Goal: Transaction & Acquisition: Purchase product/service

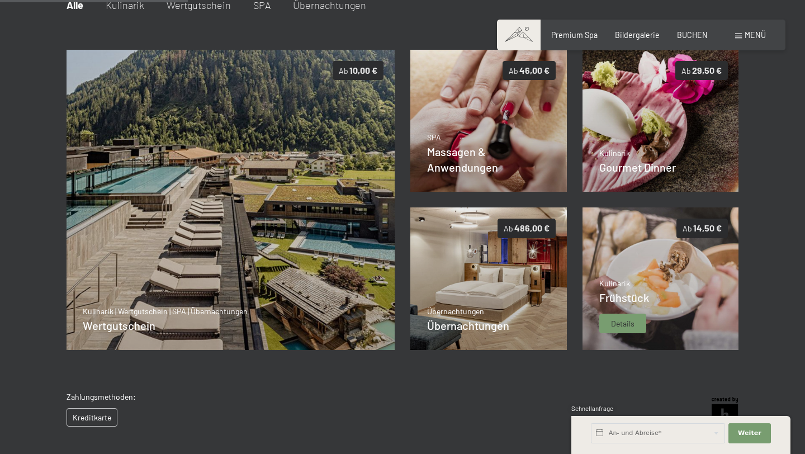
scroll to position [198, 0]
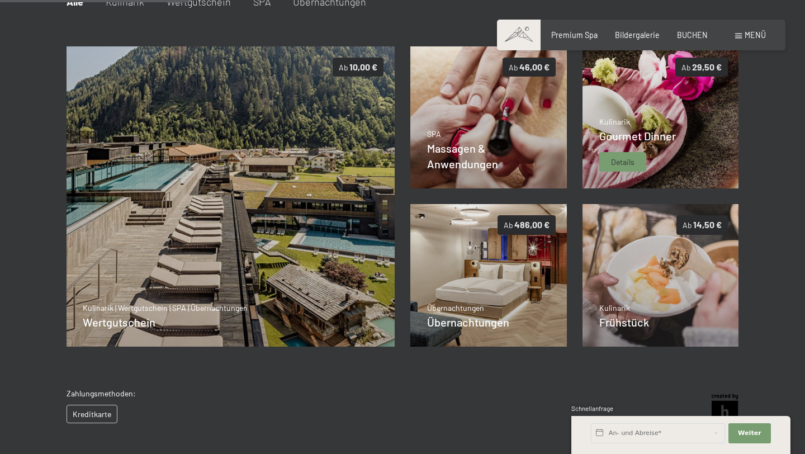
click at [631, 157] on span "Details" at bounding box center [622, 162] width 23 height 11
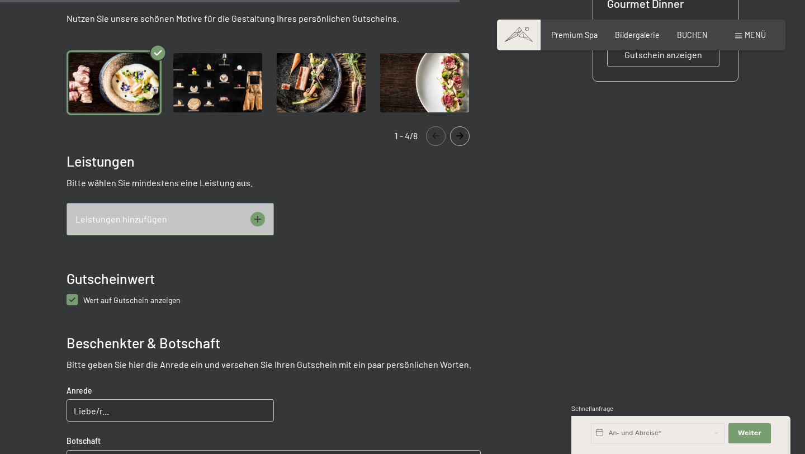
scroll to position [0, 0]
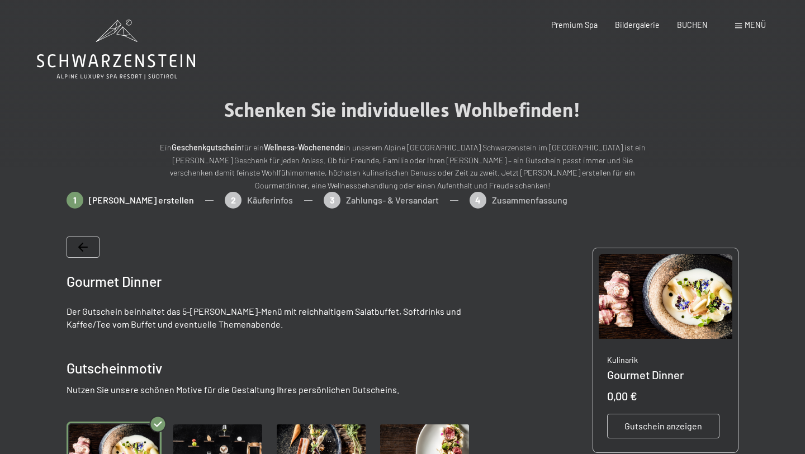
click at [79, 250] on icon at bounding box center [83, 247] width 10 height 9
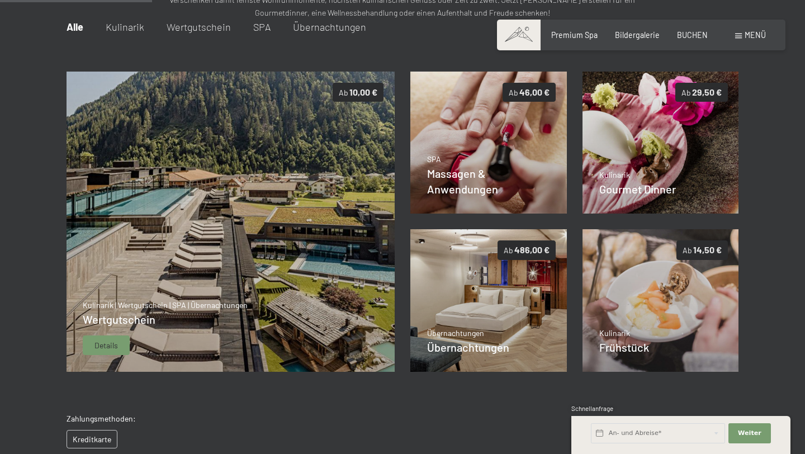
scroll to position [173, 0]
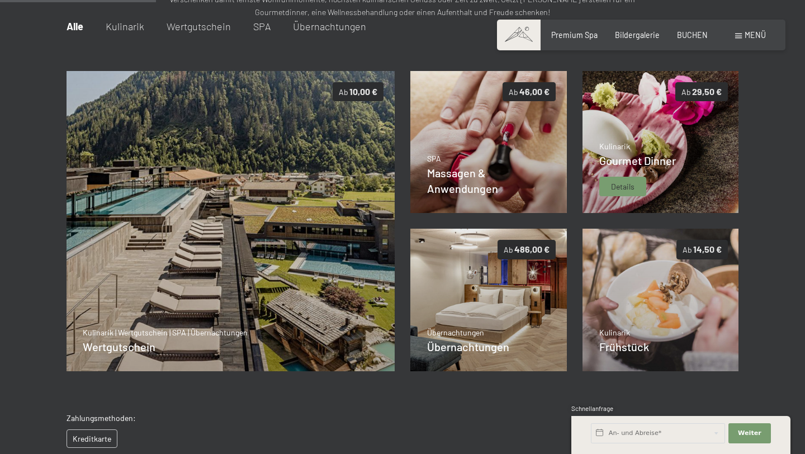
click at [626, 185] on span "Details" at bounding box center [622, 186] width 23 height 11
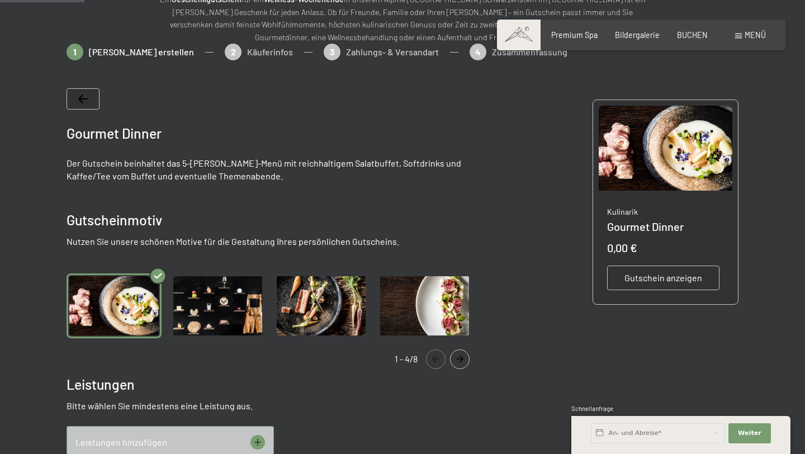
scroll to position [136, 0]
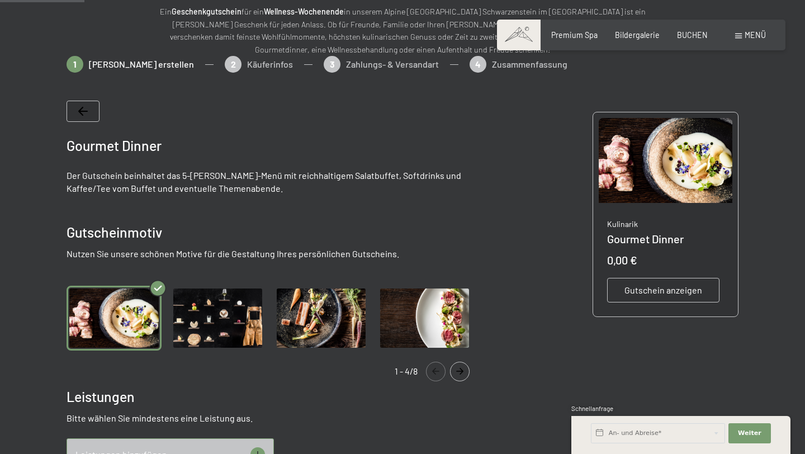
click at [458, 375] on button "Navigate to next slide" at bounding box center [460, 372] width 20 height 20
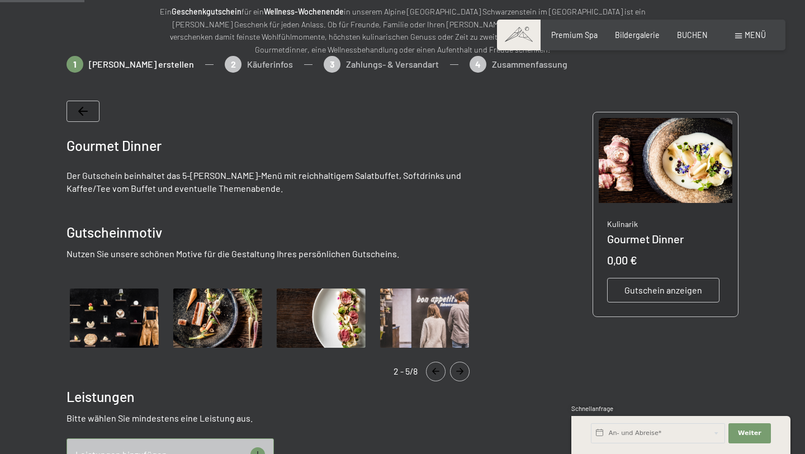
click at [137, 316] on img "Gallery" at bounding box center [114, 318] width 95 height 65
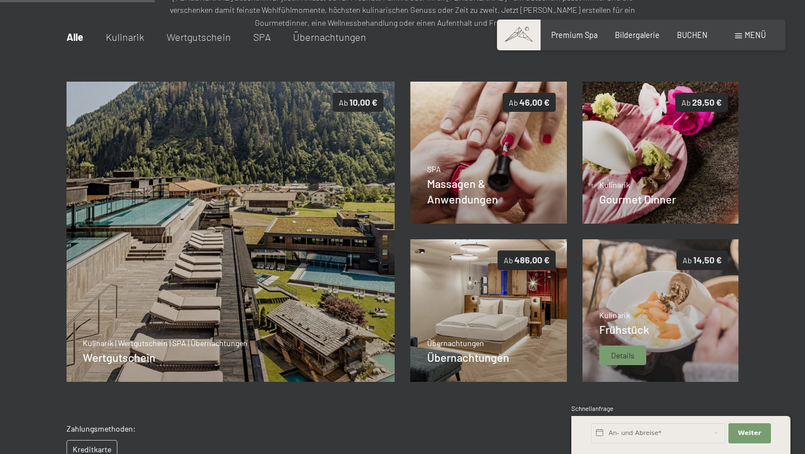
scroll to position [163, 0]
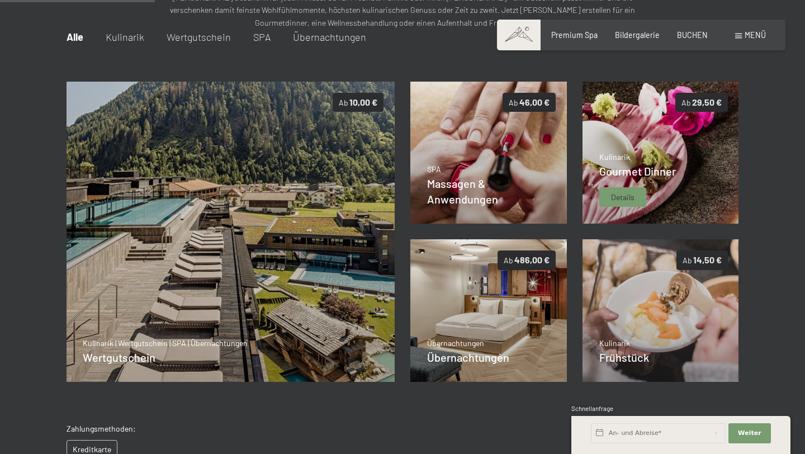
click at [632, 190] on div "Details" at bounding box center [623, 197] width 47 height 20
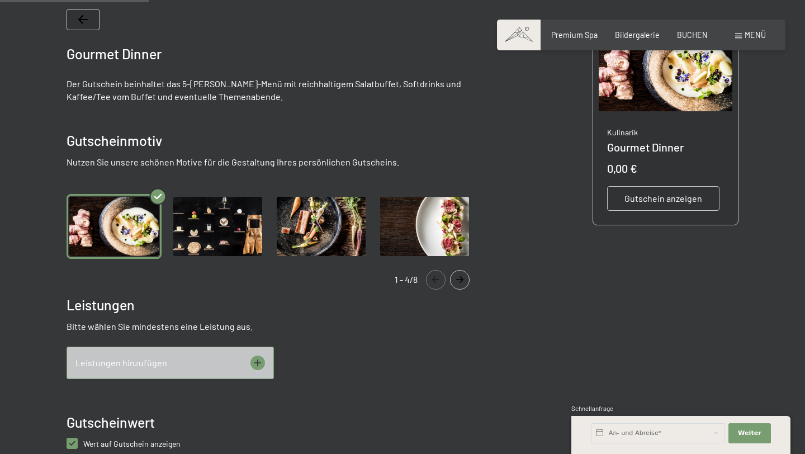
scroll to position [231, 0]
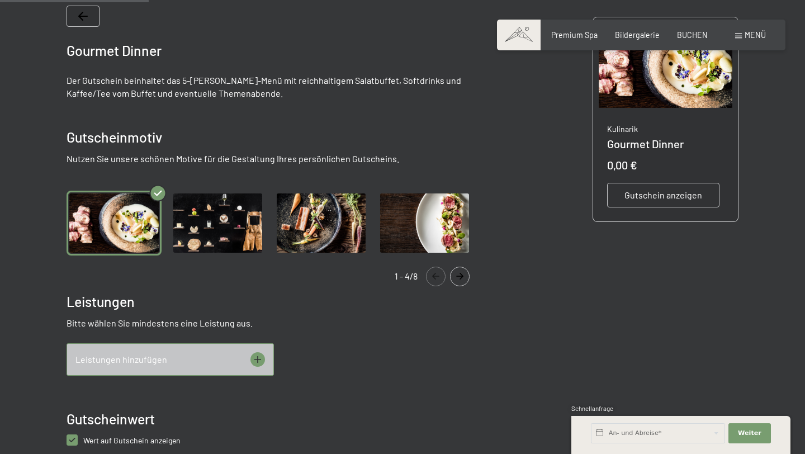
click at [258, 365] on icon at bounding box center [258, 359] width 15 height 15
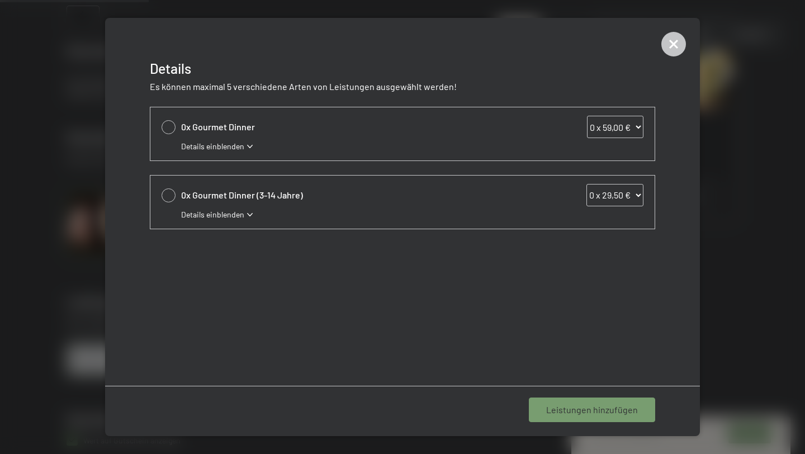
click at [242, 145] on span "Details einblenden" at bounding box center [212, 146] width 63 height 11
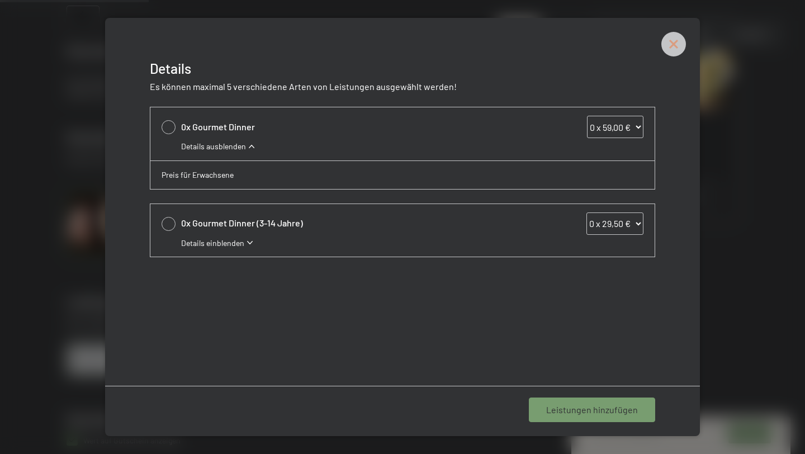
click at [677, 40] on icon at bounding box center [673, 44] width 11 height 11
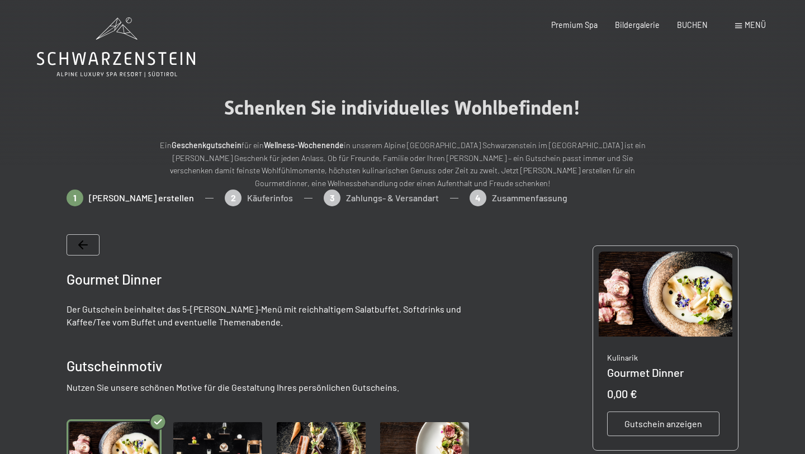
scroll to position [0, 0]
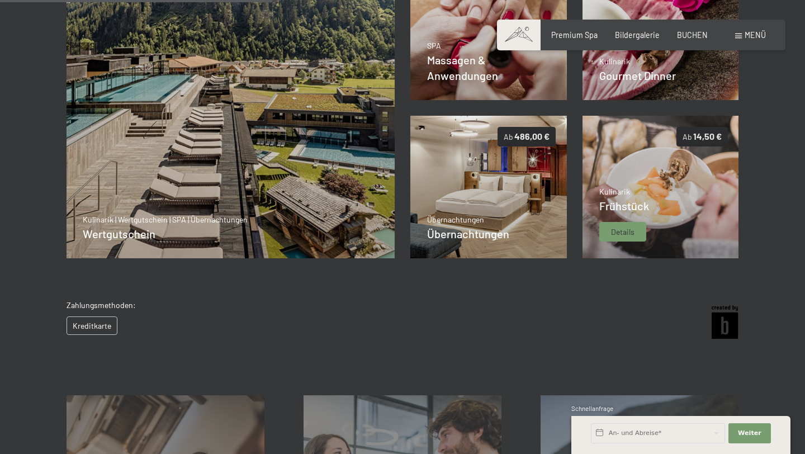
click at [635, 171] on img at bounding box center [661, 187] width 157 height 143
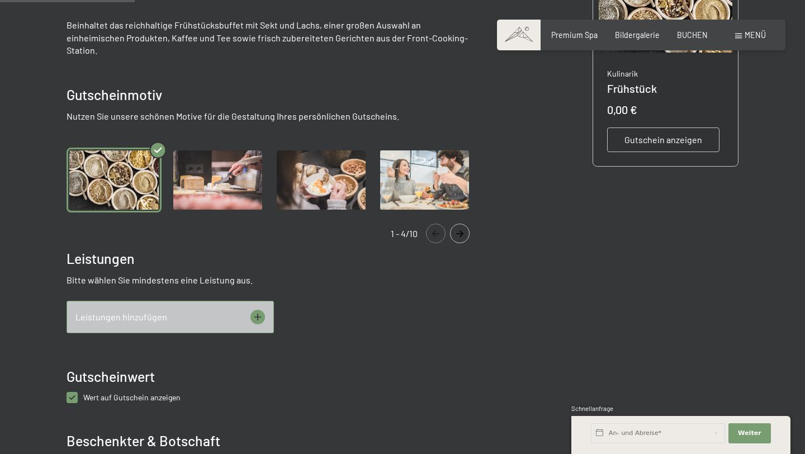
scroll to position [136, 0]
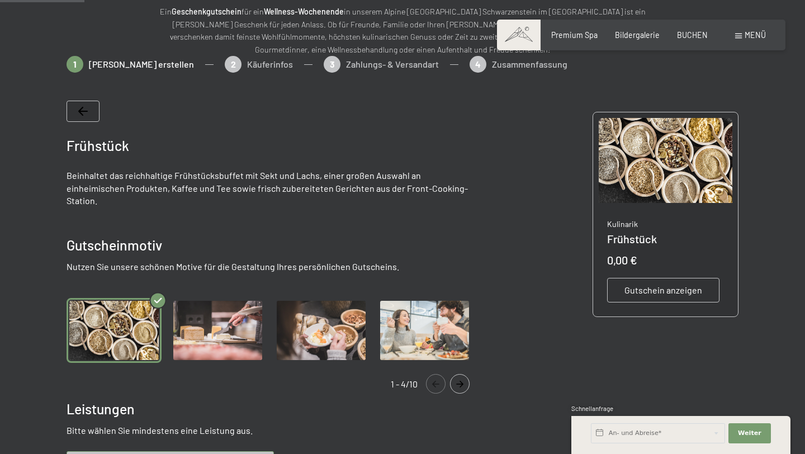
click at [225, 311] on img "Gallery" at bounding box center [218, 330] width 95 height 65
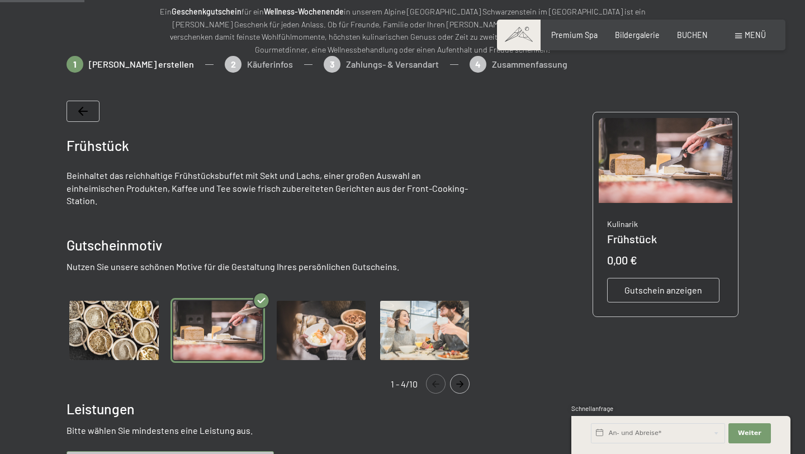
click at [309, 309] on img "Gallery" at bounding box center [321, 330] width 95 height 65
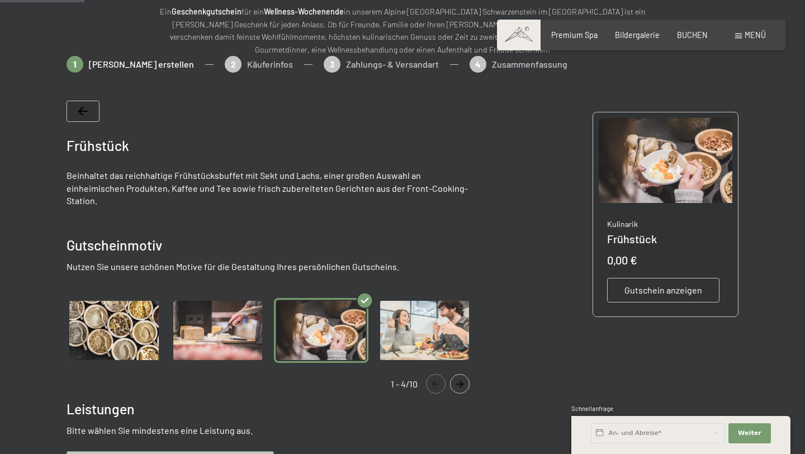
click at [393, 299] on img "Gallery" at bounding box center [425, 330] width 95 height 65
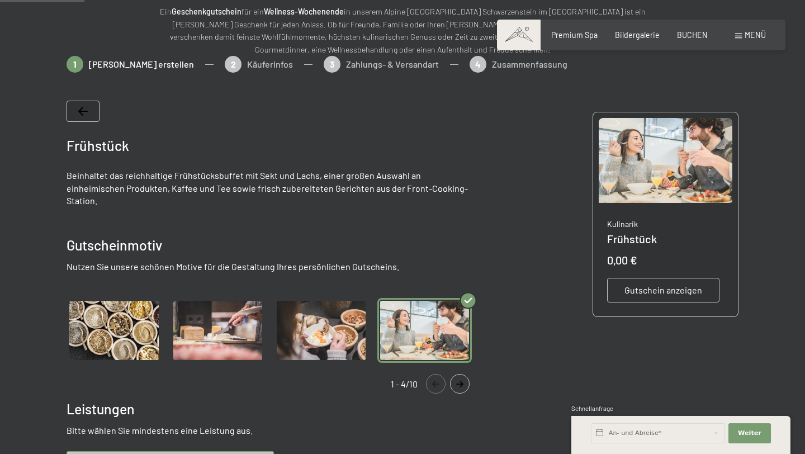
click at [455, 374] on button "Navigate to next slide" at bounding box center [460, 384] width 20 height 20
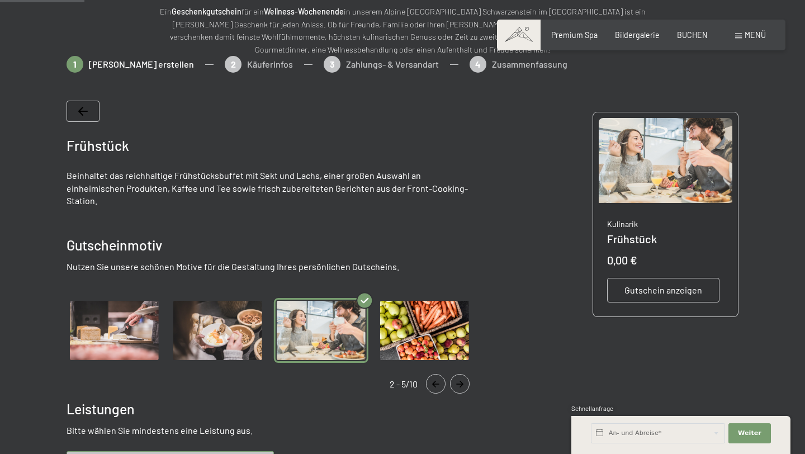
click at [422, 317] on img "Gallery" at bounding box center [425, 330] width 95 height 65
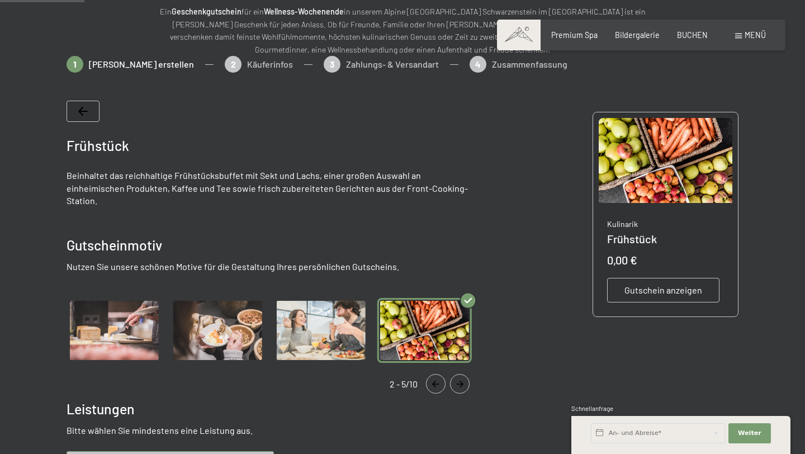
click at [461, 374] on button "Navigate to next slide" at bounding box center [460, 384] width 20 height 20
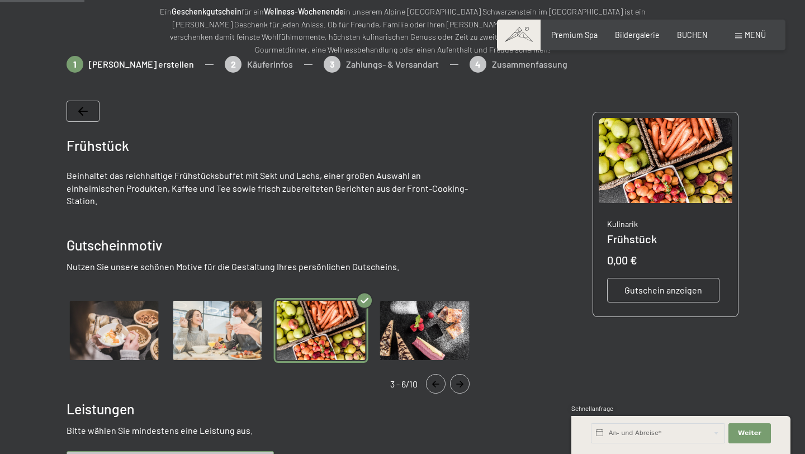
click at [436, 333] on img "Gallery" at bounding box center [425, 330] width 95 height 65
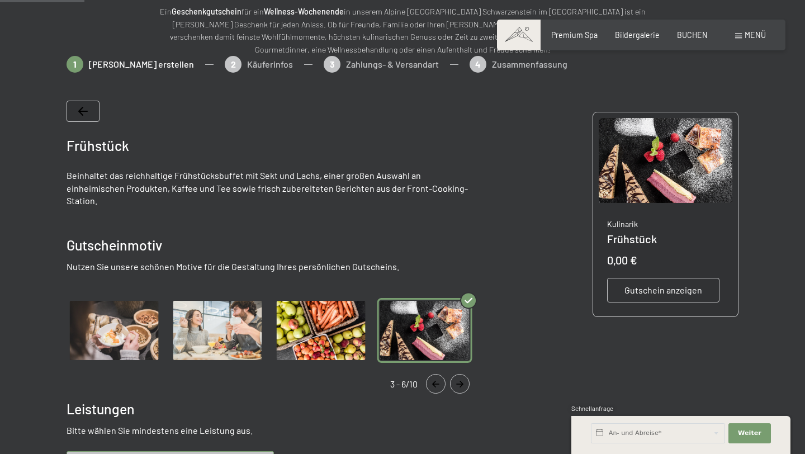
click at [445, 374] on div "Gallery" at bounding box center [448, 384] width 44 height 20
click at [460, 381] on icon "Navigate to next slide" at bounding box center [460, 384] width 18 height 7
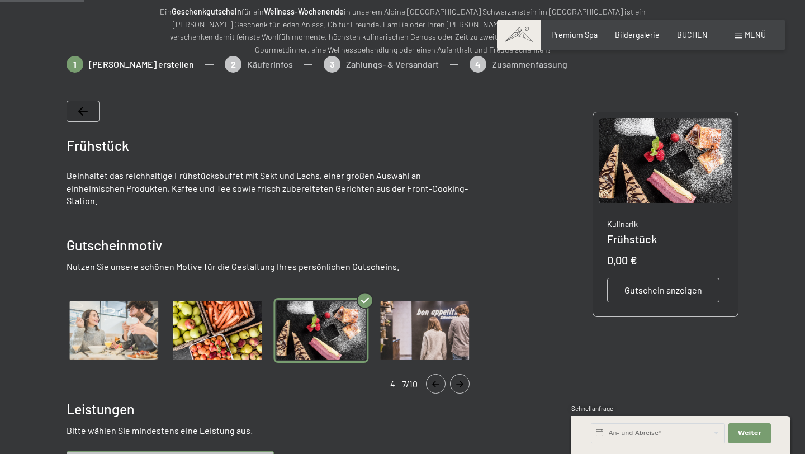
click at [462, 381] on icon "Navigate to next slide" at bounding box center [460, 384] width 18 height 7
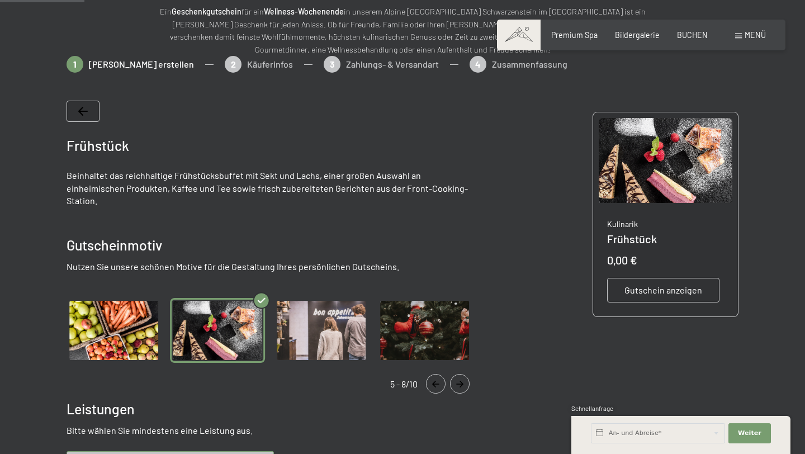
click at [462, 381] on icon "Navigate to next slide" at bounding box center [460, 384] width 18 height 7
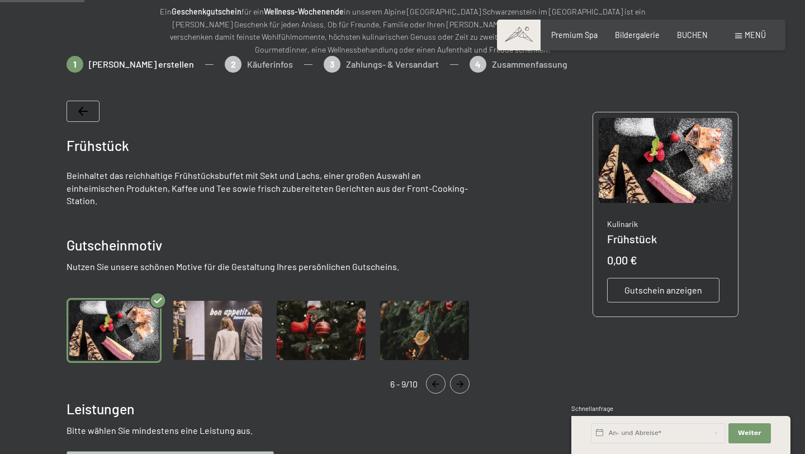
click at [462, 381] on icon "Navigate to next slide" at bounding box center [460, 384] width 18 height 7
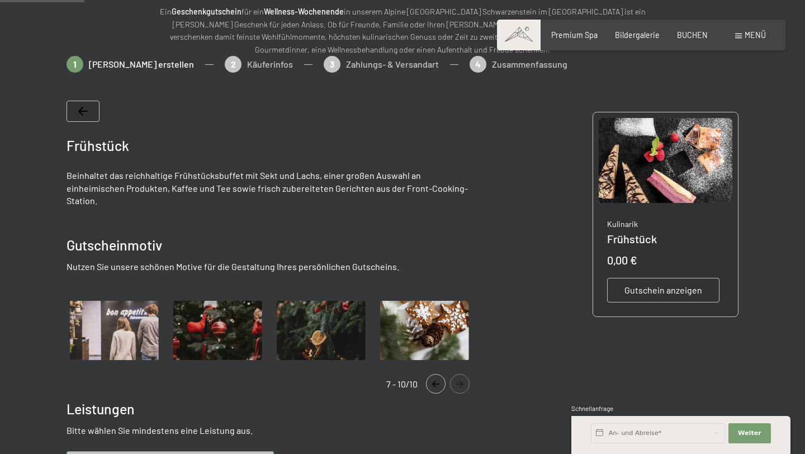
click at [462, 381] on icon "Navigate to next slide" at bounding box center [460, 384] width 18 height 7
click at [462, 381] on icon "Navigate to next slide" at bounding box center [459, 384] width 7 height 7
click at [421, 374] on div "7 - 10/10" at bounding box center [274, 384] width 414 height 20
click at [436, 374] on button "Navigate to previous slide" at bounding box center [436, 384] width 20 height 20
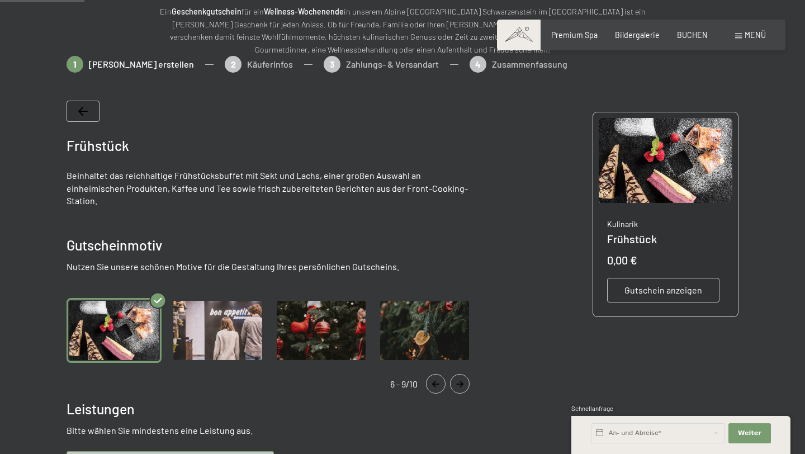
click at [436, 374] on button "Navigate to previous slide" at bounding box center [436, 384] width 20 height 20
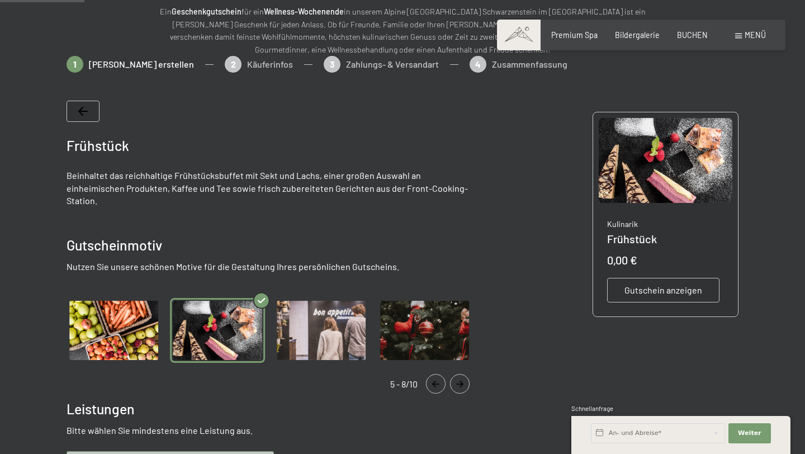
click at [436, 374] on button "Navigate to previous slide" at bounding box center [436, 384] width 20 height 20
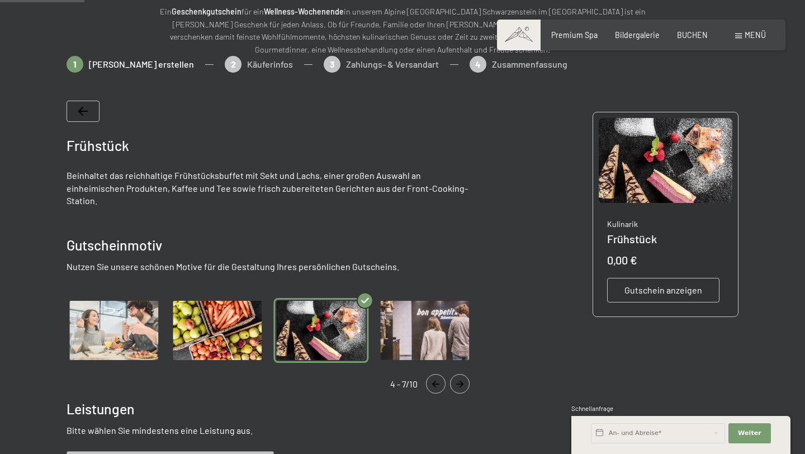
click at [436, 374] on button "Navigate to previous slide" at bounding box center [436, 384] width 20 height 20
click at [428, 381] on icon "Navigate to previous slide" at bounding box center [436, 384] width 18 height 7
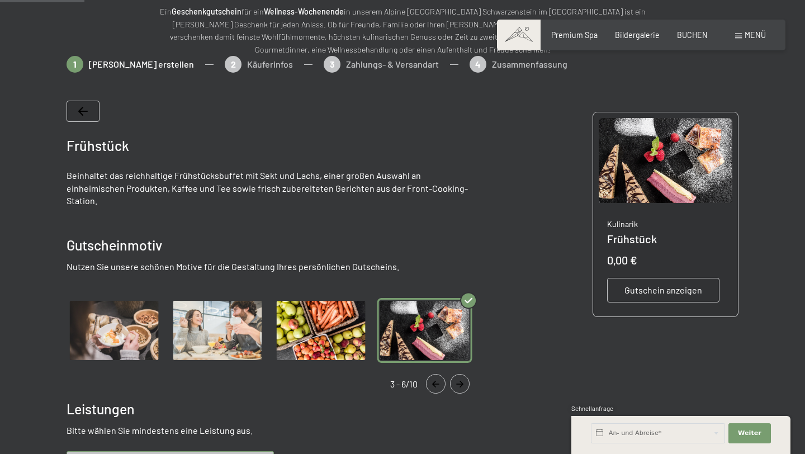
click at [430, 381] on icon "Navigate to previous slide" at bounding box center [436, 384] width 18 height 7
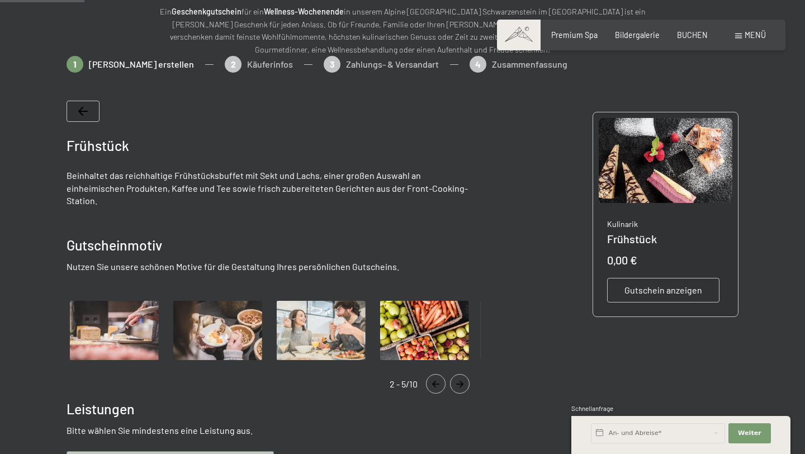
click at [436, 381] on icon "Navigate to previous slide" at bounding box center [436, 384] width 18 height 7
click at [308, 345] on img "Gallery" at bounding box center [321, 330] width 95 height 65
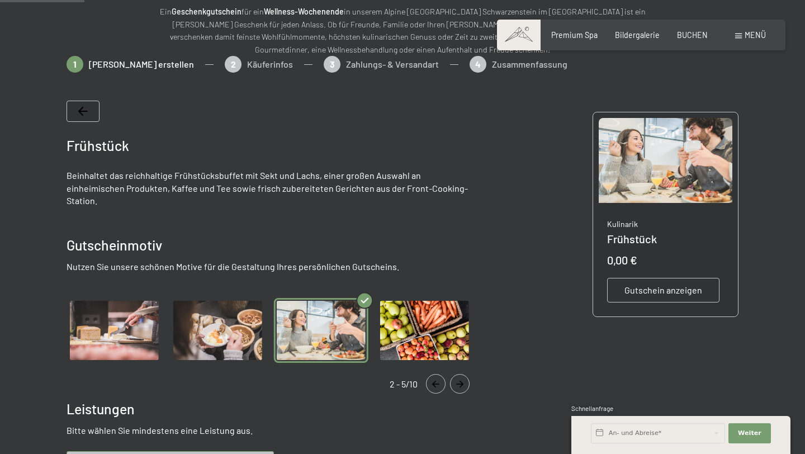
click at [442, 381] on icon "Navigate to previous slide" at bounding box center [436, 384] width 18 height 7
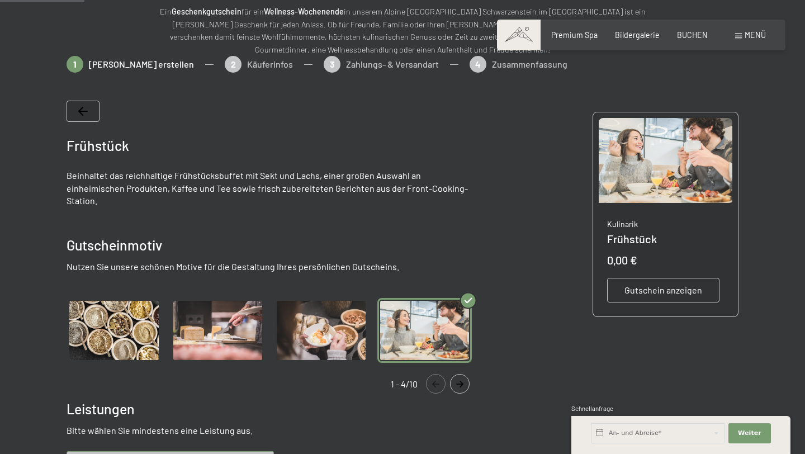
click at [110, 315] on img "Gallery" at bounding box center [114, 330] width 95 height 65
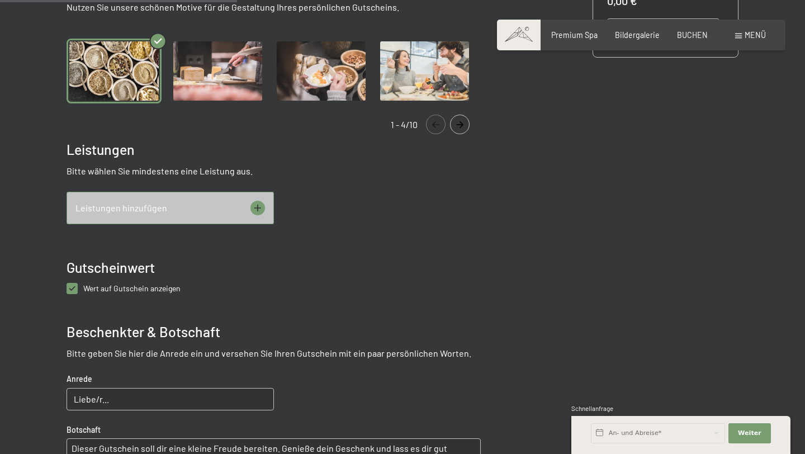
scroll to position [396, 0]
click at [256, 204] on icon at bounding box center [257, 207] width 7 height 7
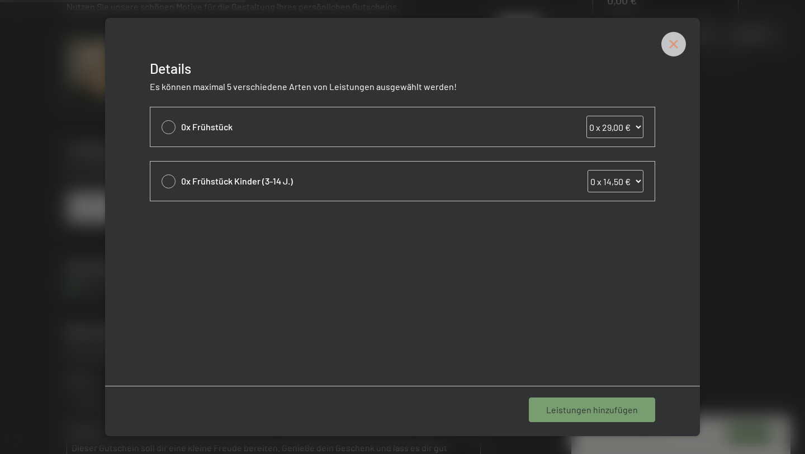
click at [671, 44] on icon at bounding box center [674, 44] width 25 height 25
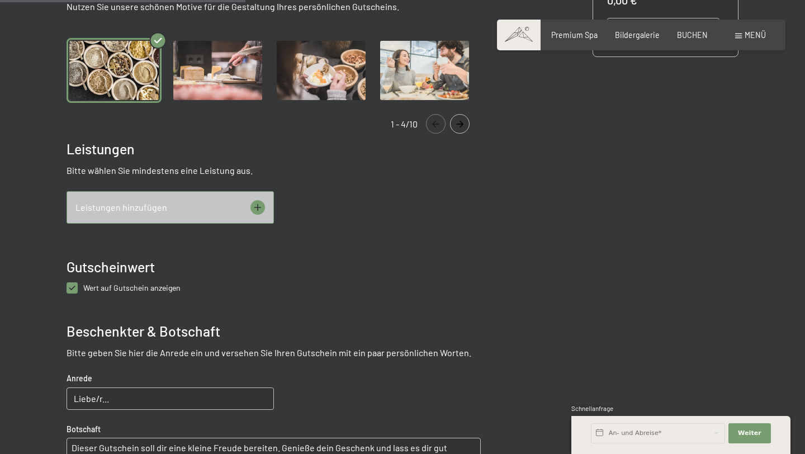
click at [262, 200] on icon at bounding box center [258, 207] width 15 height 15
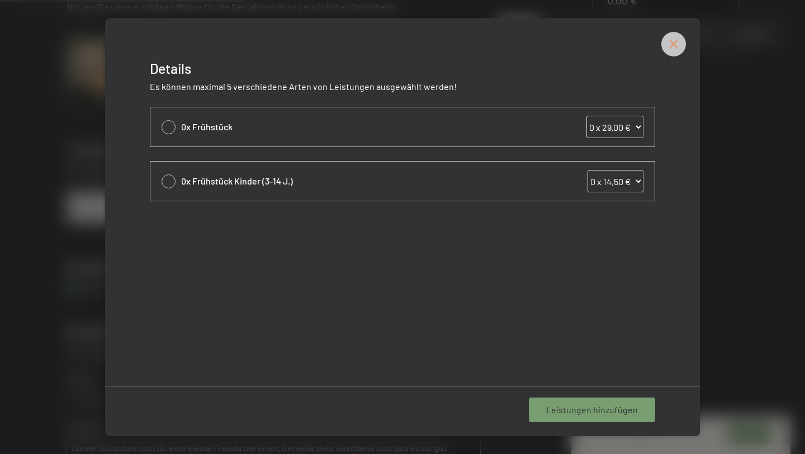
click at [674, 46] on icon at bounding box center [674, 44] width 25 height 25
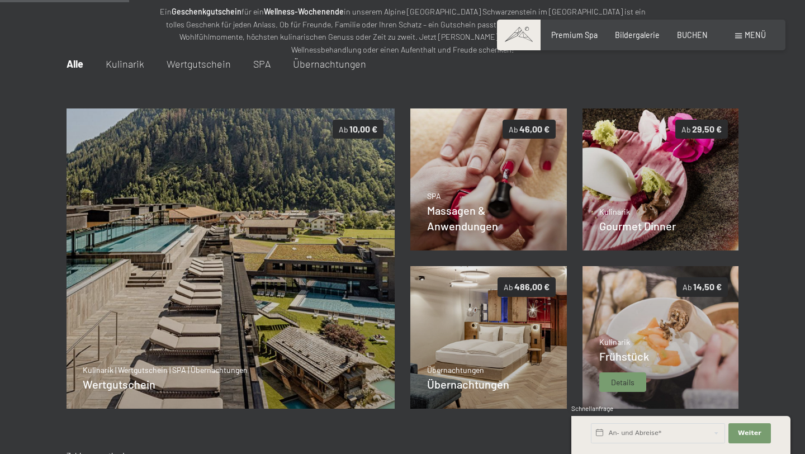
click at [640, 317] on img at bounding box center [661, 337] width 157 height 143
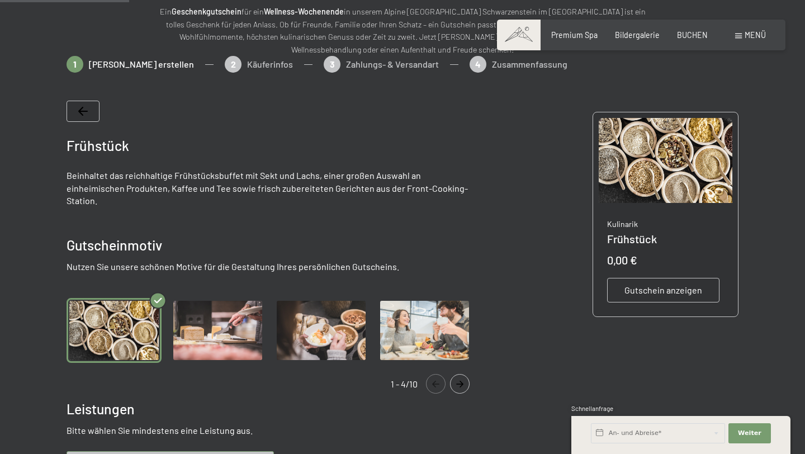
click at [320, 310] on img "Gallery" at bounding box center [321, 330] width 95 height 65
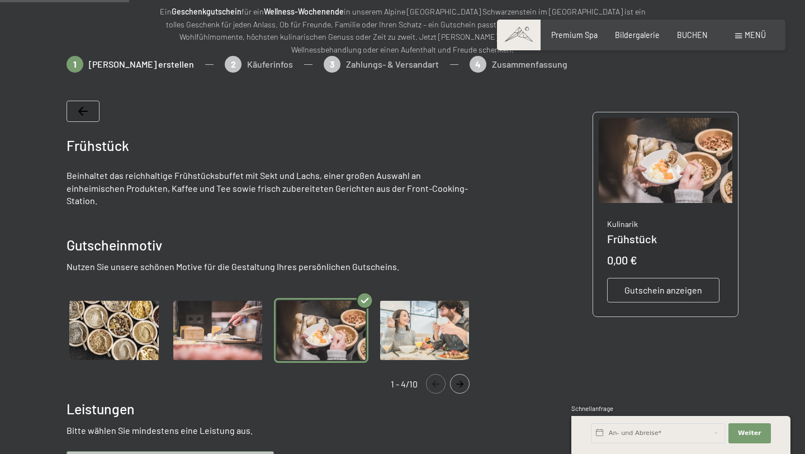
click at [135, 305] on img "Gallery" at bounding box center [114, 330] width 95 height 65
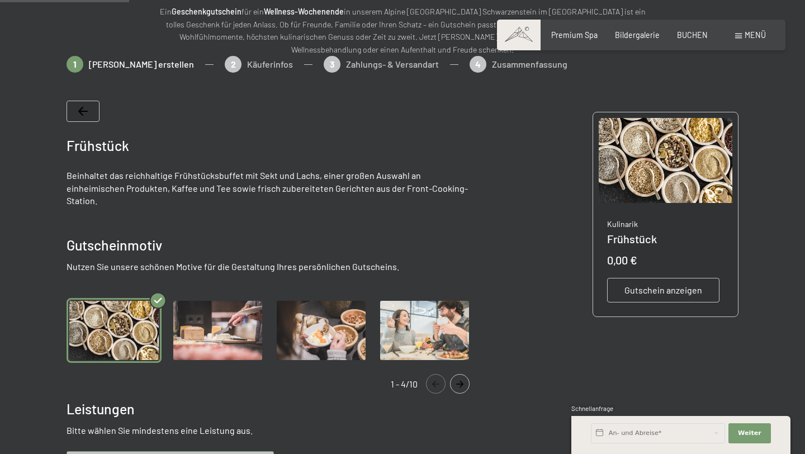
click at [467, 376] on button "Navigate to next slide" at bounding box center [460, 384] width 20 height 20
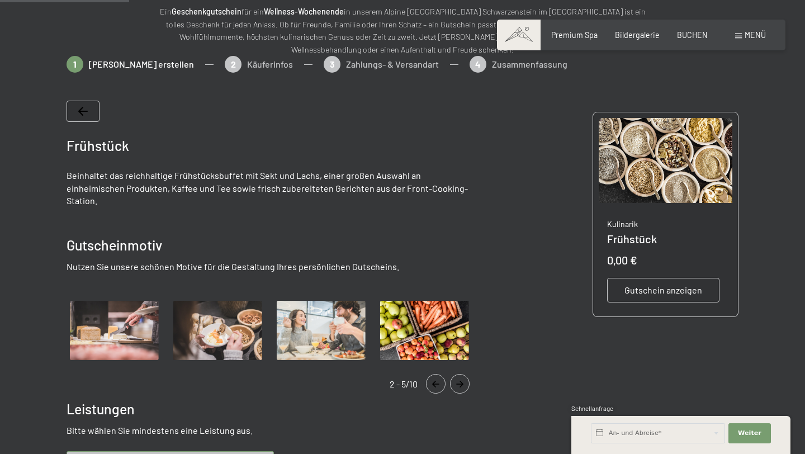
click at [466, 381] on icon "Navigate to next slide" at bounding box center [460, 384] width 18 height 7
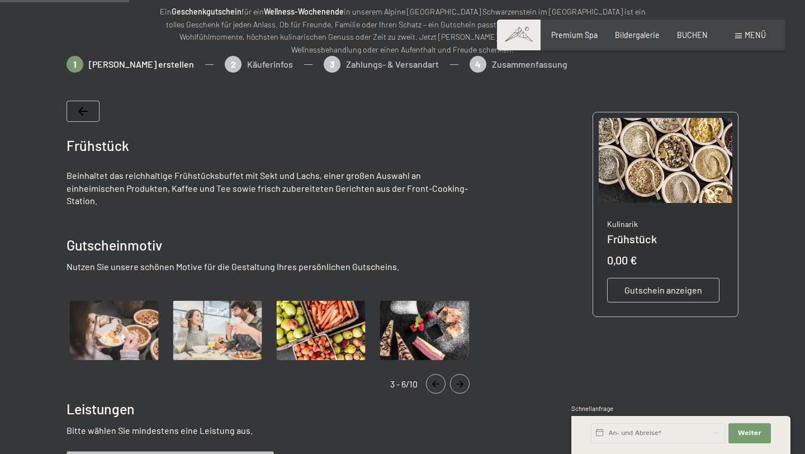
click at [466, 381] on icon "Navigate to next slide" at bounding box center [460, 384] width 18 height 7
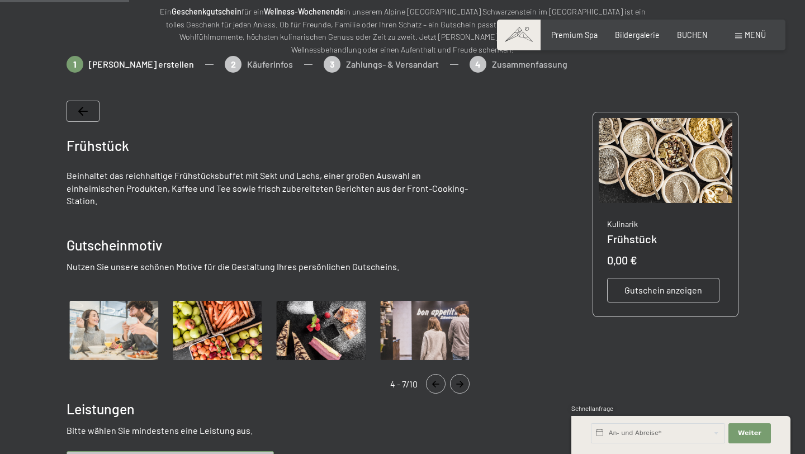
click at [464, 381] on icon "Navigate to next slide" at bounding box center [460, 384] width 18 height 7
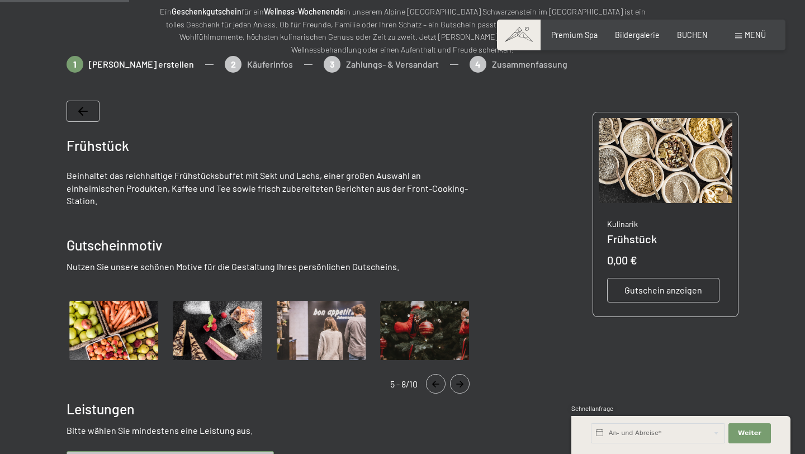
click at [464, 381] on icon "Navigate to next slide" at bounding box center [460, 384] width 18 height 7
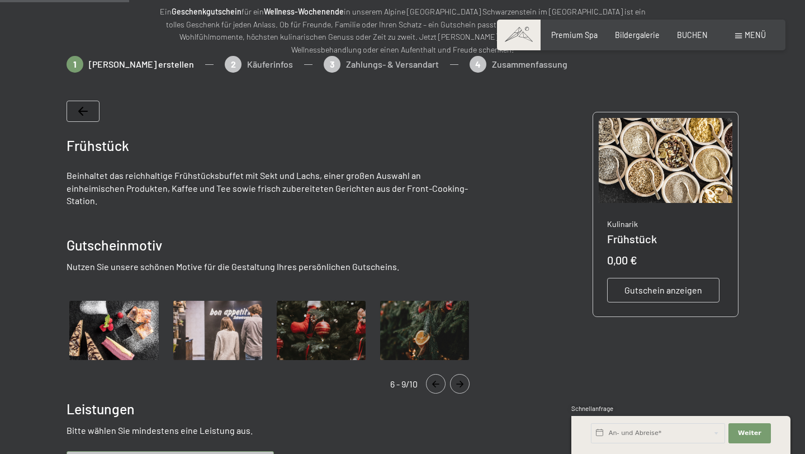
click at [464, 381] on icon "Navigate to next slide" at bounding box center [460, 384] width 18 height 7
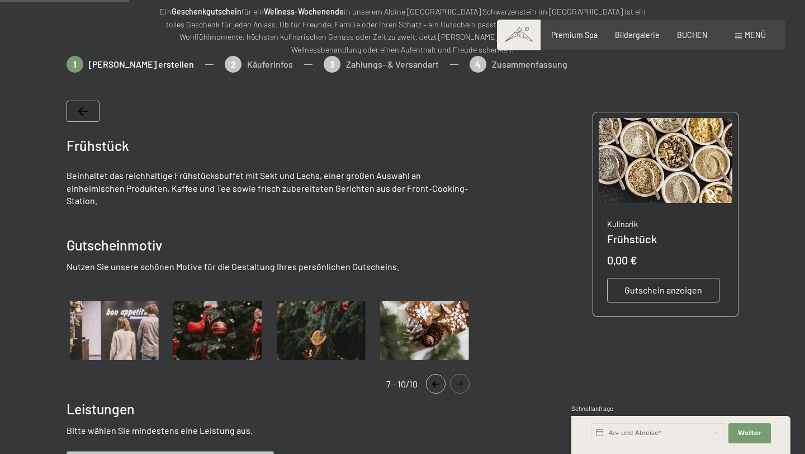
click at [464, 381] on icon "Navigate to next slide" at bounding box center [460, 384] width 18 height 7
click at [653, 293] on span "Gutschein anzeigen" at bounding box center [664, 290] width 78 height 12
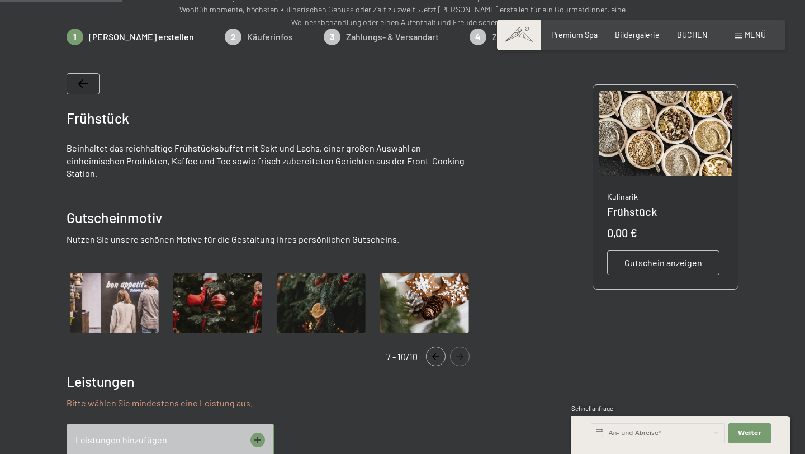
scroll to position [192, 0]
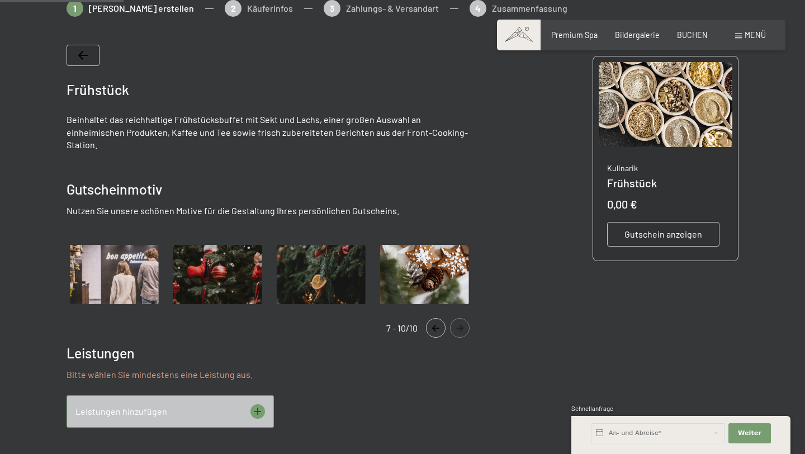
click at [201, 402] on div "Leistungen hinzufügen" at bounding box center [170, 411] width 207 height 32
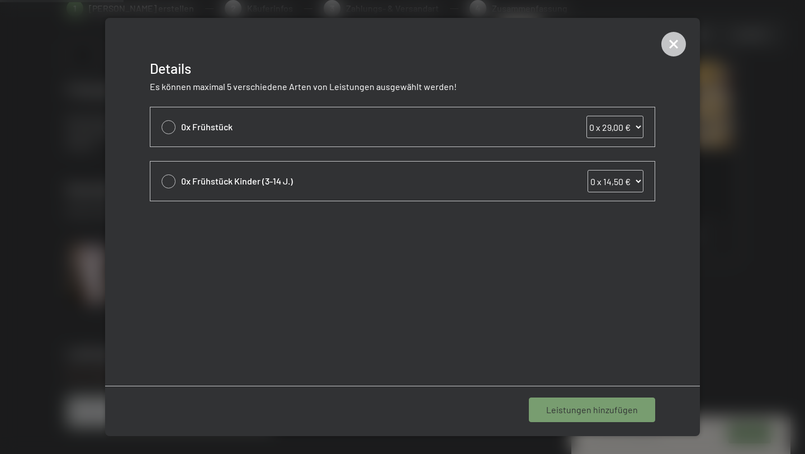
click at [262, 138] on div "0x Frühstück 0 x 29,00 € 1 x 29,00 € 2 x 29,00 € 3 x 29,00 € 4 x 29,00 € 5 x 29…" at bounding box center [402, 126] width 505 height 39
click at [625, 135] on select "0 x 29,00 € 1 x 29,00 € 2 x 29,00 € 3 x 29,00 € 4 x 29,00 € 5 x 29,00 € 6 x 29,…" at bounding box center [615, 127] width 57 height 22
select select "1"
click at [587, 116] on select "0 x 29,00 € 1 x 29,00 € 2 x 29,00 € 3 x 29,00 € 4 x 29,00 € 5 x 29,00 € 6 x 29,…" at bounding box center [615, 127] width 57 height 22
select select "1"
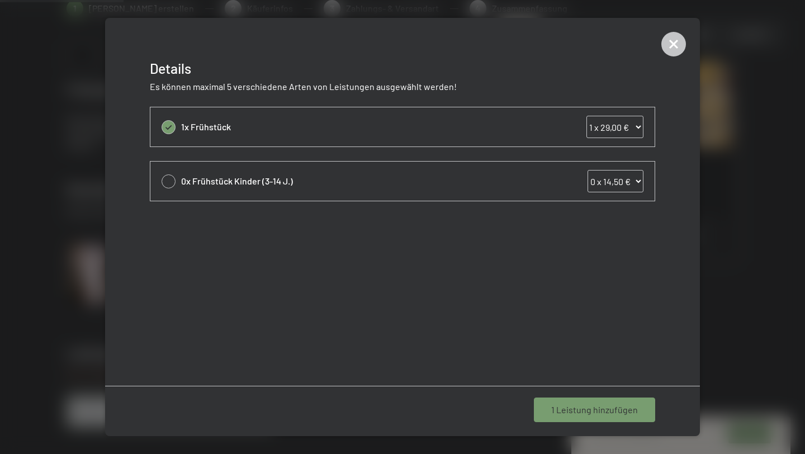
click at [624, 417] on div "1 Leistung hinzufügen" at bounding box center [594, 410] width 121 height 25
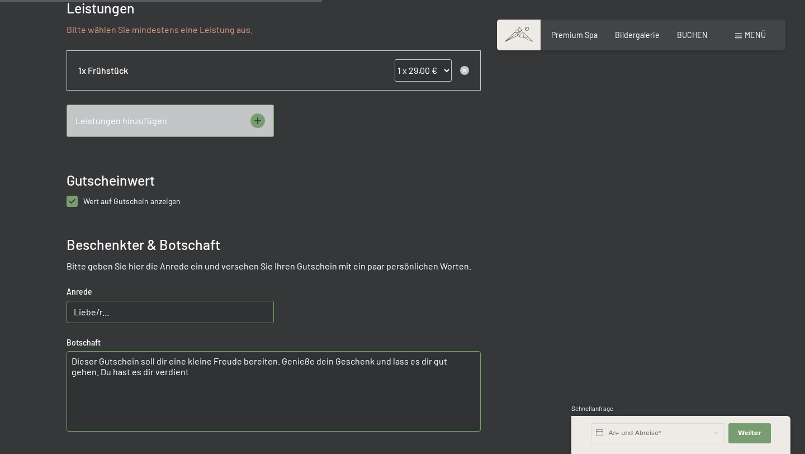
scroll to position [538, 0]
click at [88, 180] on div "Frühstück Beinhaltet das reichhaltige Frühstücksbuffet mit Sekt und Lachs, eine…" at bounding box center [274, 109] width 414 height 820
click at [88, 196] on span "Wert auf Gutschein anzeigen" at bounding box center [131, 201] width 97 height 10
click at [78, 195] on anzeigen "checkbox" at bounding box center [72, 200] width 11 height 11
checkbox anzeigen "false"
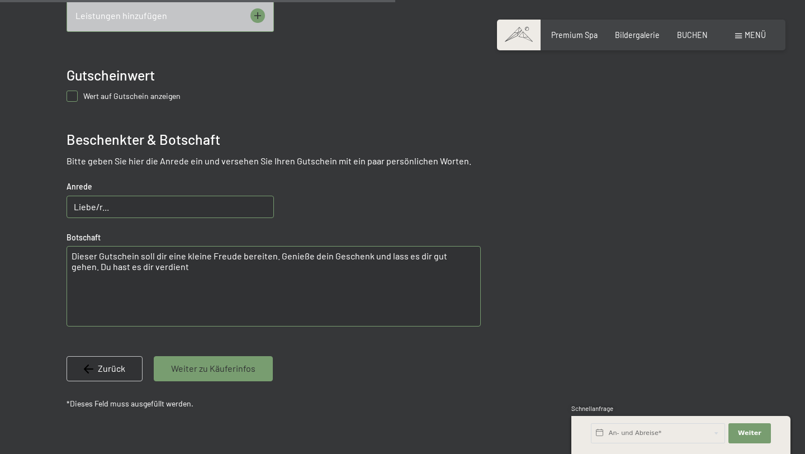
scroll to position [645, 0]
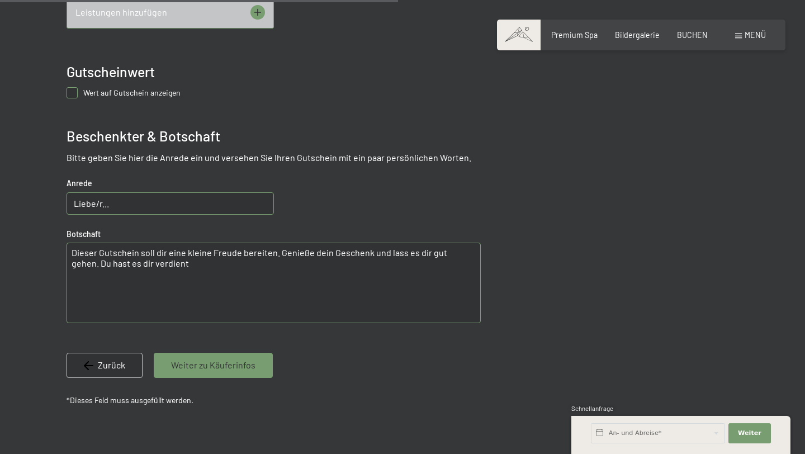
click at [154, 194] on input "Liebe/r..." at bounding box center [170, 203] width 207 height 22
type input "L"
type input "Lieber Marc!"
click at [175, 250] on textarea "Dieser Gutschein soll dir eine kleine Freude bereiten. Genieße dein Geschenk un…" at bounding box center [274, 283] width 414 height 81
click at [369, 243] on textarea "Dieser Gutschein soll dir eine kleine Freude bereiten. Genieße dein Geschenk un…" at bounding box center [274, 283] width 414 height 81
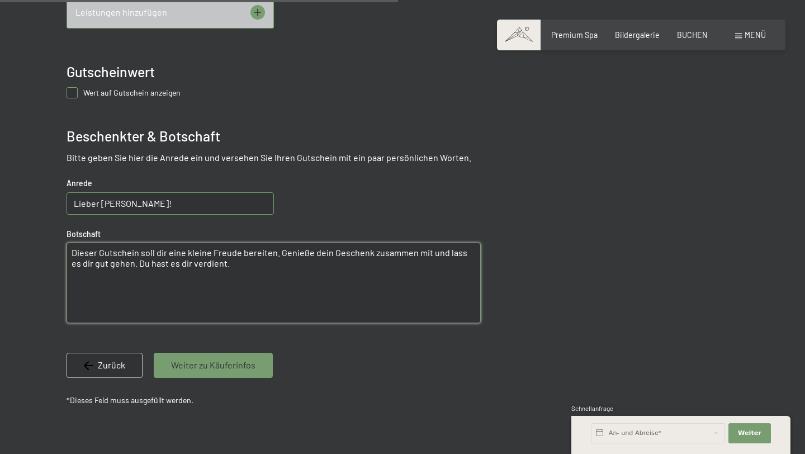
drag, startPoint x: 242, startPoint y: 258, endPoint x: 72, endPoint y: 239, distance: 171.2
click at [72, 243] on textarea "Dieser Gutschein soll dir eine kleine Freude bereiten. Genieße dein Geschenk zu…" at bounding box center [274, 283] width 414 height 81
type textarea "+"
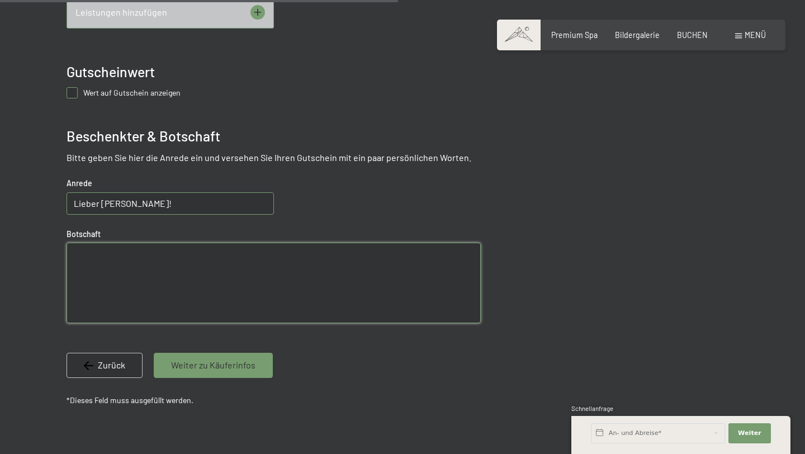
paste textarea "weil wir wissen, dass du ohne uns kaum durch den Morgen kommst 😏, schenken wir …"
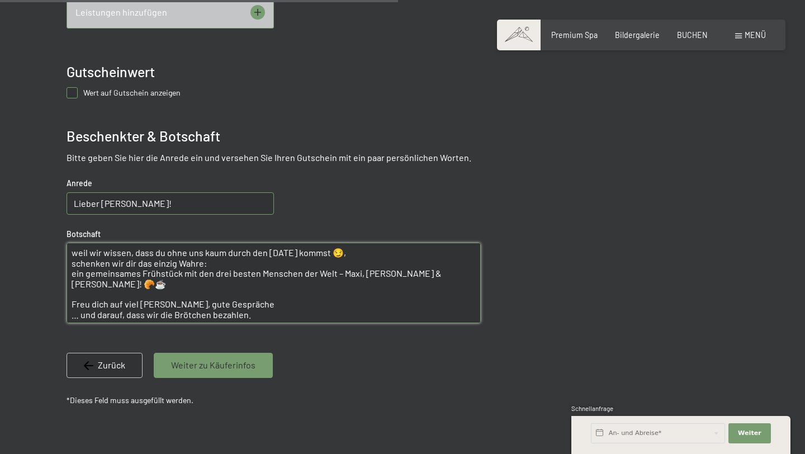
type textarea "weil wir wissen, dass du ohne uns kaum durch den Morgen kommst 😏, schenken wir …"
click at [153, 192] on input "Lieber Marc!" at bounding box center [170, 203] width 207 height 22
type input "Lieber Marc,"
click at [167, 282] on textarea "weil wir wissen, dass du ohne uns kaum durch den Morgen kommst 😏, schenken wir …" at bounding box center [274, 283] width 414 height 81
click at [244, 280] on textarea "weil wir wissen, dass du ohne uns kaum durch den Morgen kommst 😏, schenken wir …" at bounding box center [274, 283] width 414 height 81
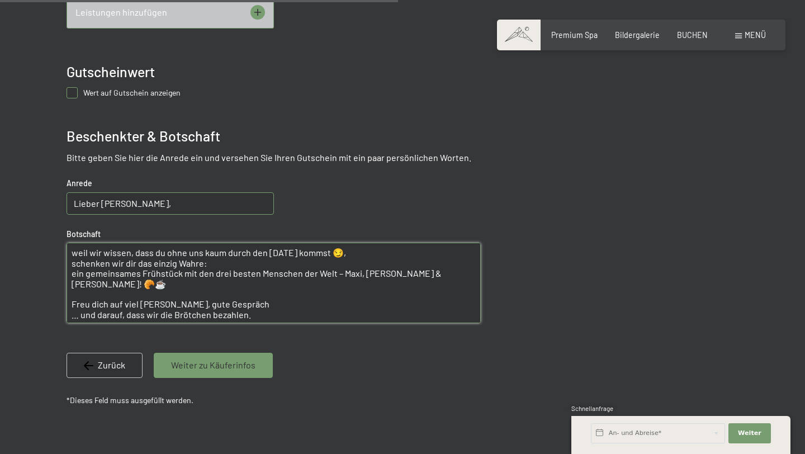
type textarea "weil wir wissen, dass du ohne uns kaum durch den Morgen kommst 😏, schenken wir …"
click at [258, 307] on textarea "weil wir wissen, dass du ohne uns kaum durch den Morgen kommst 😏, schenken wir …" at bounding box center [274, 283] width 414 height 81
click at [225, 359] on span "Weiter zu Käuferinfos" at bounding box center [213, 365] width 84 height 12
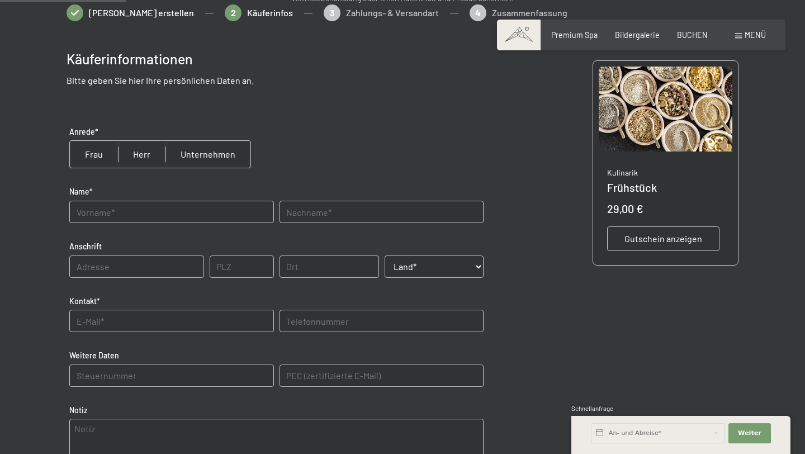
scroll to position [190, 0]
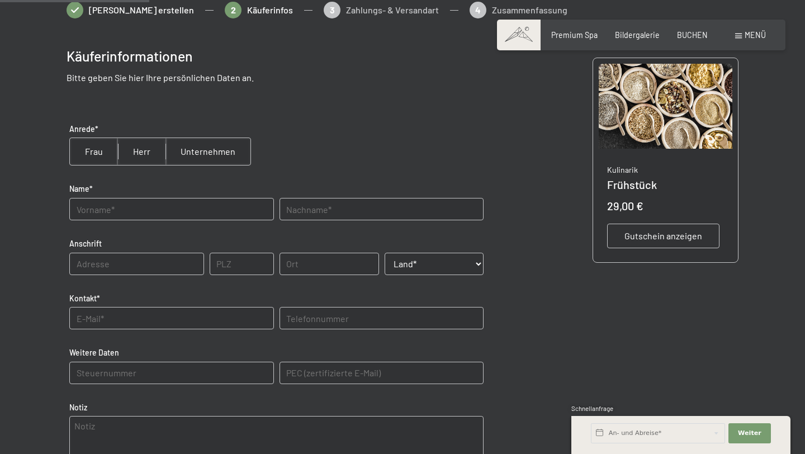
click at [145, 151] on input "radio" at bounding box center [142, 151] width 48 height 27
radio input "true"
click at [153, 199] on input "text" at bounding box center [171, 209] width 204 height 22
type input "Maximilian"
type input "Mair"
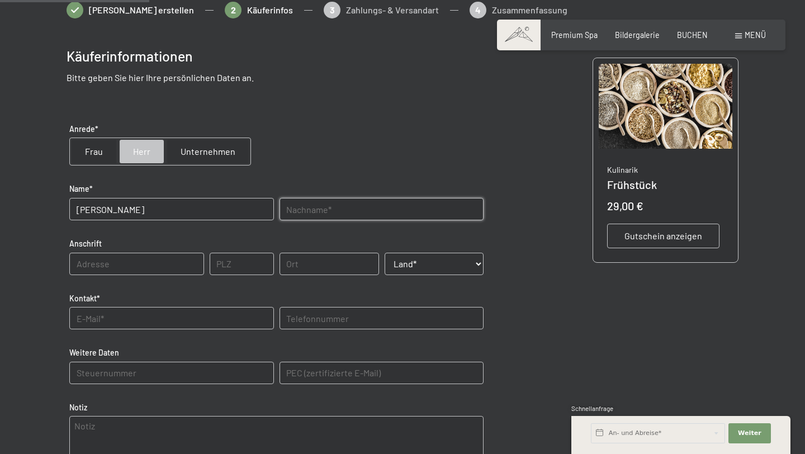
type input "Im Anger 10"
type input "39030"
type input "Percha"
select select "ITA"
type input "3312621247"
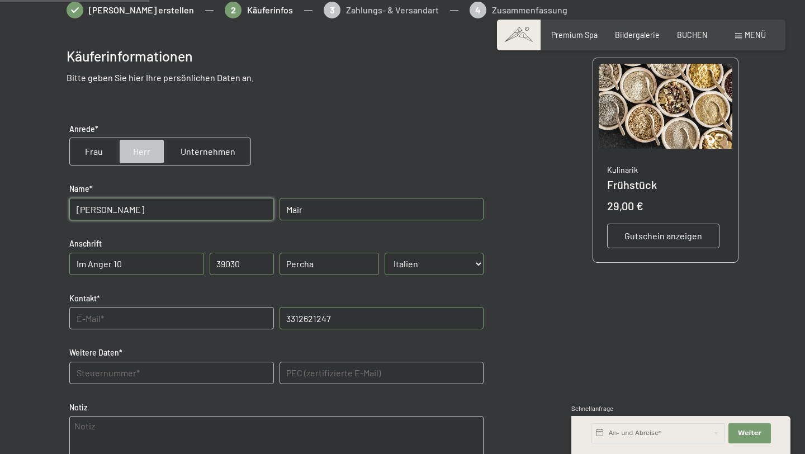
click at [367, 318] on input "3312621247" at bounding box center [382, 318] width 204 height 22
type input "3492206028"
click at [213, 319] on input "text" at bounding box center [171, 318] width 204 height 22
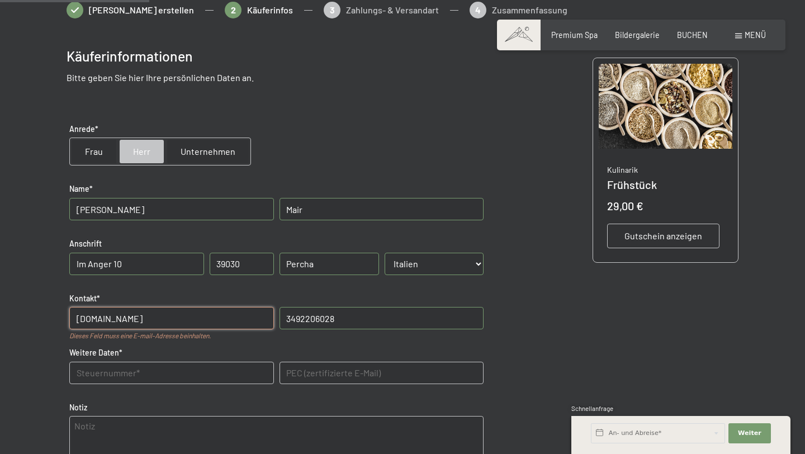
click at [147, 327] on input "maximair.mm" at bounding box center [171, 318] width 204 height 22
type input "maximair.mm@gmail.com"
click at [328, 322] on input "3492206028" at bounding box center [382, 318] width 204 height 22
click at [355, 314] on input "3492206028" at bounding box center [382, 318] width 204 height 22
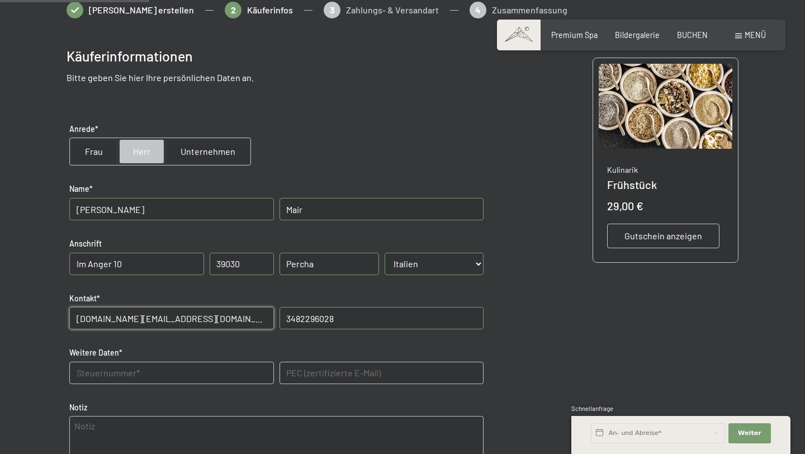
type input "3482296028"
click at [222, 371] on Daten "text" at bounding box center [171, 373] width 204 height 22
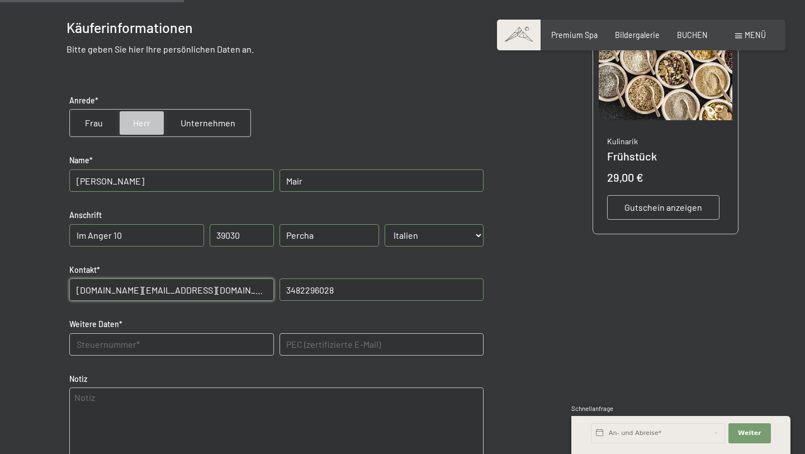
scroll to position [291, 0]
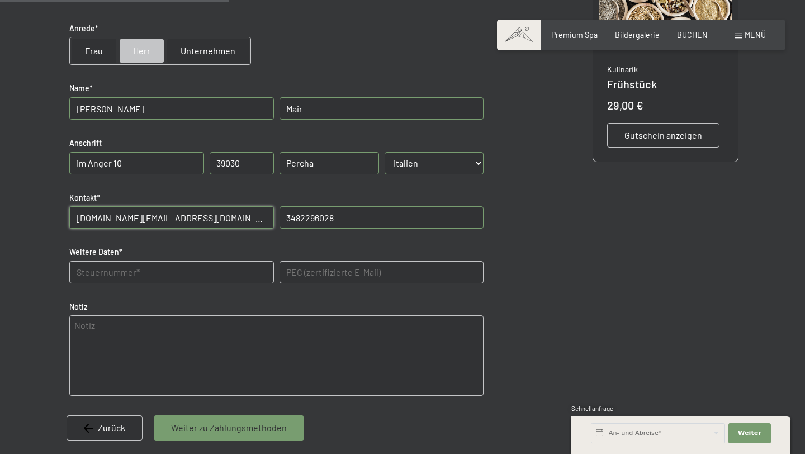
drag, startPoint x: 361, startPoint y: 215, endPoint x: 265, endPoint y: 221, distance: 95.8
click at [265, 221] on div "Kontakt* maximair.mm@gmail.com Telefonnummer 3482296028" at bounding box center [277, 217] width 420 height 60
click at [308, 219] on input "3482296028" at bounding box center [382, 217] width 204 height 22
drag, startPoint x: 155, startPoint y: 169, endPoint x: 48, endPoint y: 152, distance: 108.1
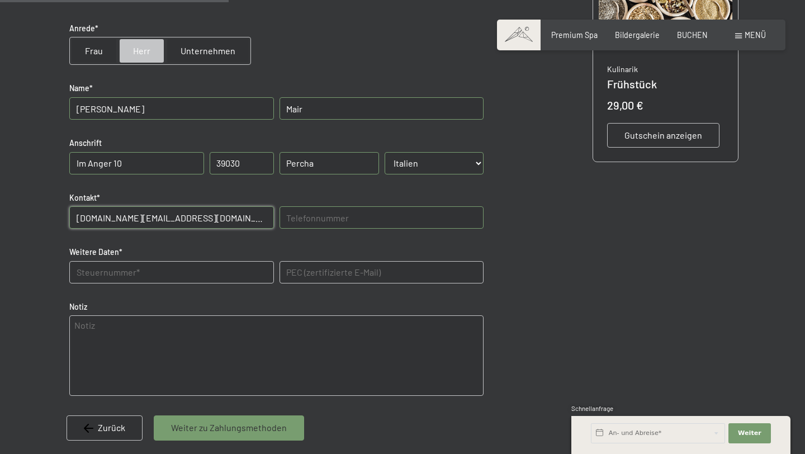
click at [48, 152] on div at bounding box center [403, 210] width 746 height 619
drag, startPoint x: 247, startPoint y: 158, endPoint x: 210, endPoint y: 158, distance: 36.9
click at [210, 158] on input "39030" at bounding box center [242, 163] width 64 height 22
drag, startPoint x: 324, startPoint y: 164, endPoint x: 246, endPoint y: 164, distance: 78.3
click at [246, 164] on div "Anschrift PLZ Ort Percha Land* Land* Österreich Frankreich Deutschland Italien …" at bounding box center [277, 162] width 420 height 60
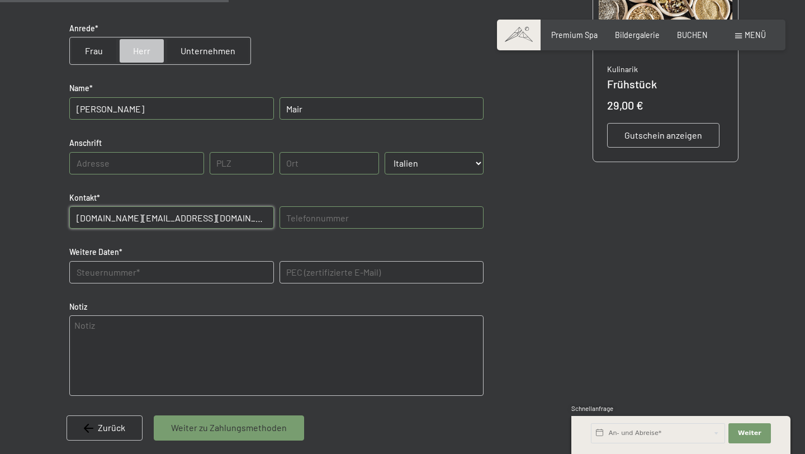
click at [448, 162] on select "Land* Österreich Frankreich Deutschland Italien Schweiz -----------------------…" at bounding box center [435, 163] width 100 height 22
click at [427, 161] on select "Land* Österreich Frankreich Deutschland Italien Schweiz -----------------------…" at bounding box center [435, 163] width 100 height 22
click at [385, 152] on select "Land* Österreich Frankreich Deutschland Italien Schweiz -----------------------…" at bounding box center [435, 163] width 100 height 22
click at [427, 161] on select "Land* Österreich Frankreich Deutschland Italien Schweiz -----------------------…" at bounding box center [435, 163] width 100 height 22
click at [385, 152] on select "Land* Österreich Frankreich Deutschland Italien Schweiz -----------------------…" at bounding box center [435, 163] width 100 height 22
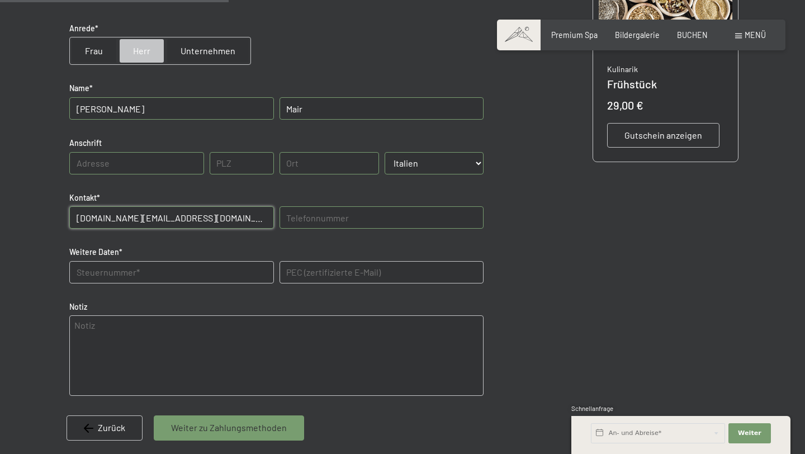
click at [408, 165] on select "Land* Österreich Frankreich Deutschland Italien Schweiz -----------------------…" at bounding box center [435, 163] width 100 height 22
click at [385, 152] on select "Land* Österreich Frankreich Deutschland Italien Schweiz -----------------------…" at bounding box center [435, 163] width 100 height 22
click at [408, 165] on select "Land* Österreich Frankreich Deutschland Italien Schweiz -----------------------…" at bounding box center [435, 163] width 100 height 22
click at [410, 176] on div "Land* Land* Österreich Frankreich Deutschland Italien Schweiz -----------------…" at bounding box center [434, 164] width 105 height 34
click at [440, 164] on select "Land* Österreich Frankreich Deutschland Italien Schweiz -----------------------…" at bounding box center [435, 163] width 100 height 22
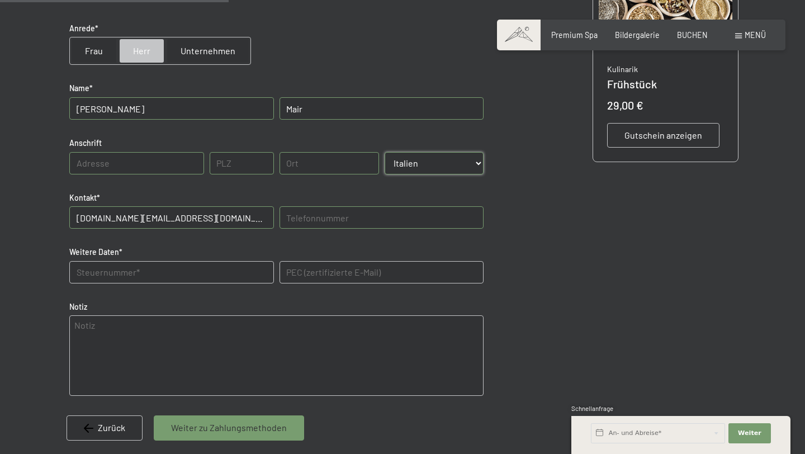
click at [236, 266] on Daten "text" at bounding box center [171, 272] width 204 height 22
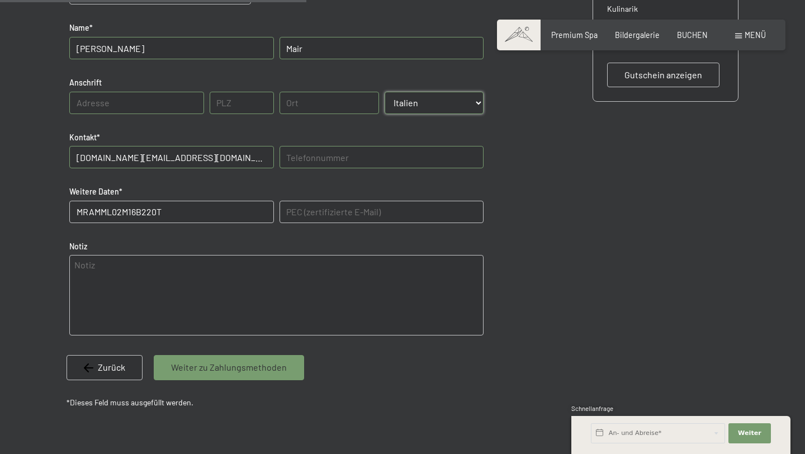
scroll to position [396, 0]
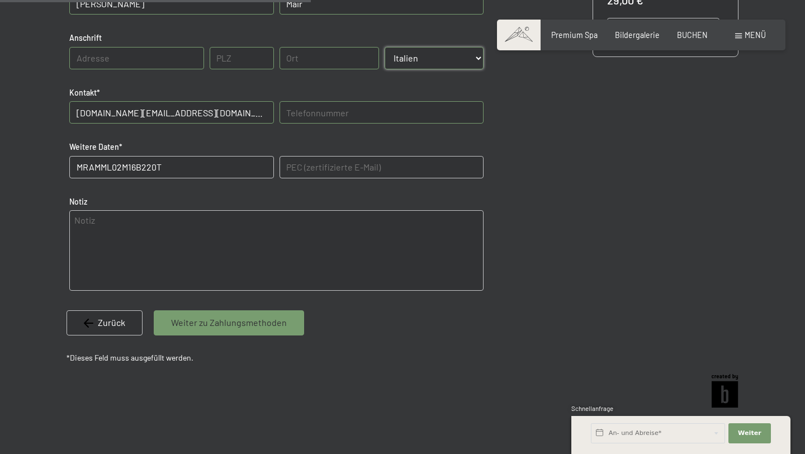
type Daten "MRAMML02M16B220T"
click at [296, 225] on textarea at bounding box center [276, 250] width 414 height 81
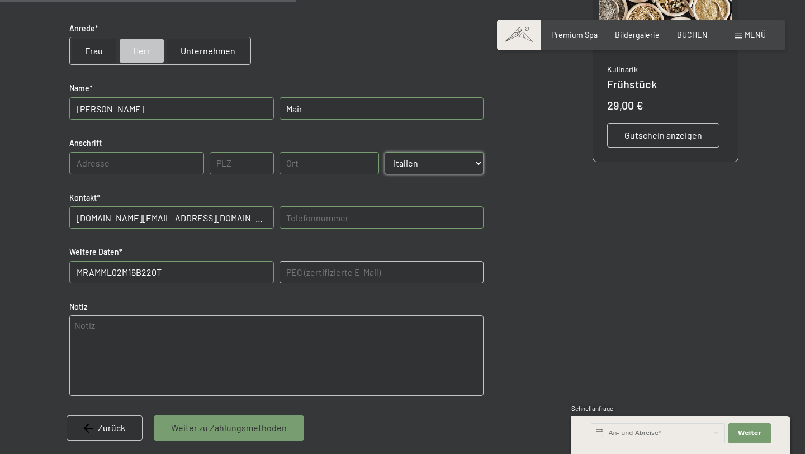
scroll to position [290, 0]
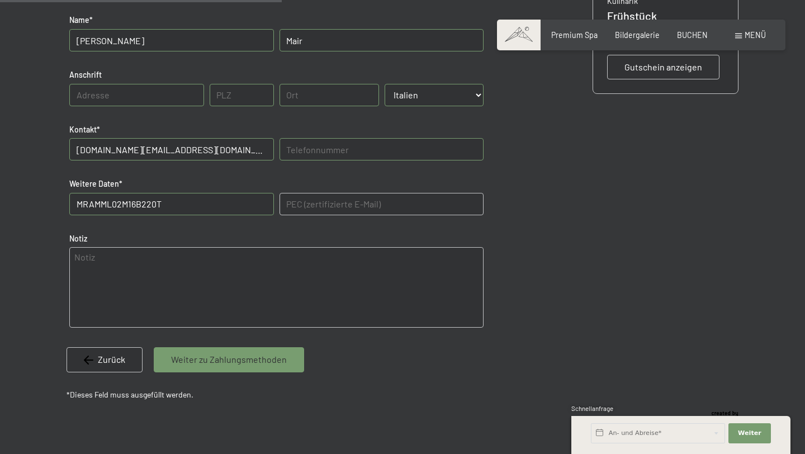
click at [198, 356] on span "Weiter zu Zahlungsmethoden" at bounding box center [229, 359] width 116 height 12
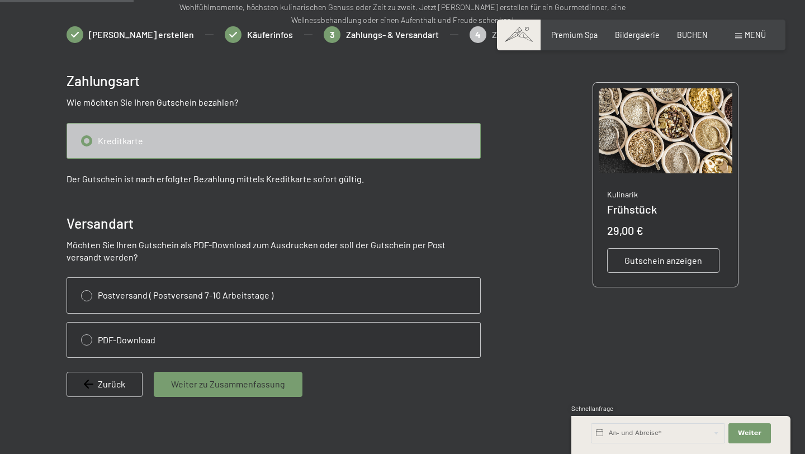
scroll to position [136, 0]
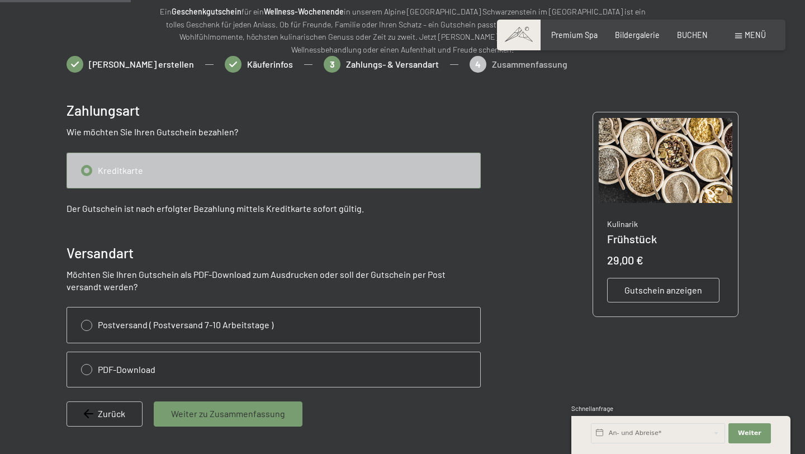
click at [89, 176] on input "radio" at bounding box center [273, 170] width 413 height 35
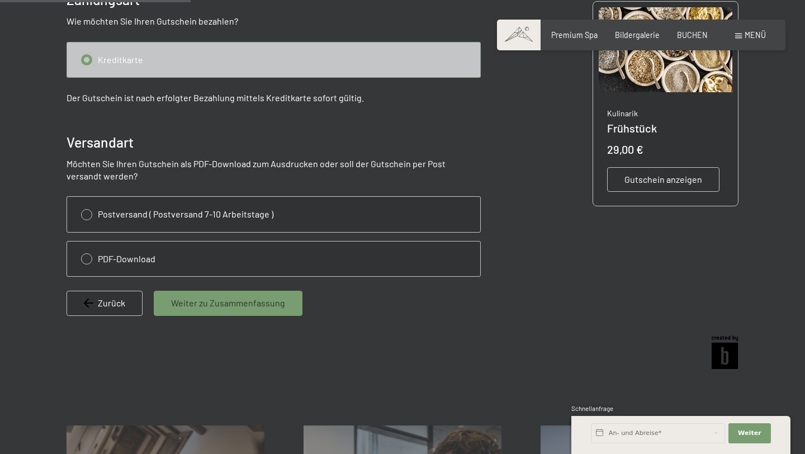
scroll to position [247, 0]
click at [131, 260] on input "radio" at bounding box center [273, 258] width 413 height 35
radio input "true"
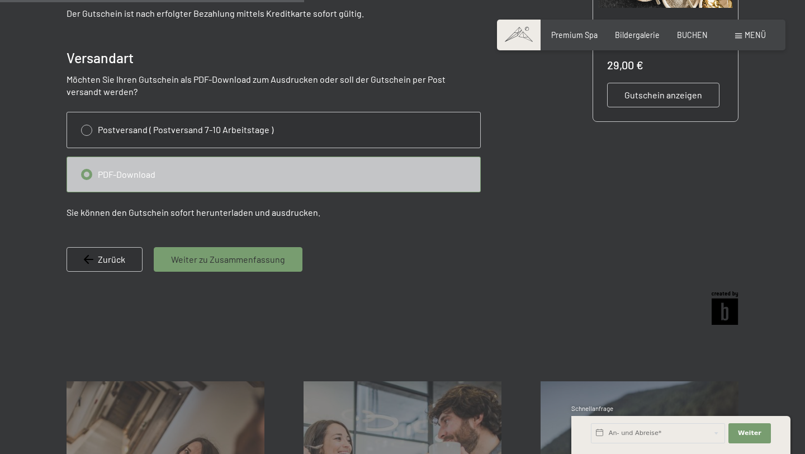
scroll to position [332, 0]
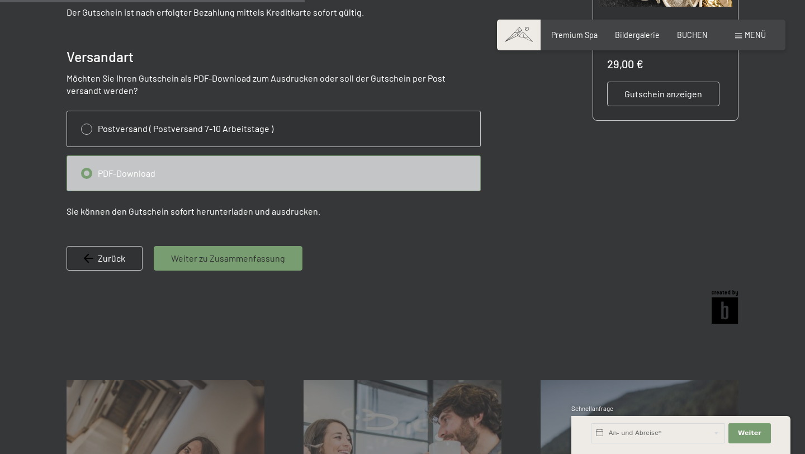
click at [261, 253] on span "Weiter zu Zusammenfassung" at bounding box center [228, 258] width 114 height 12
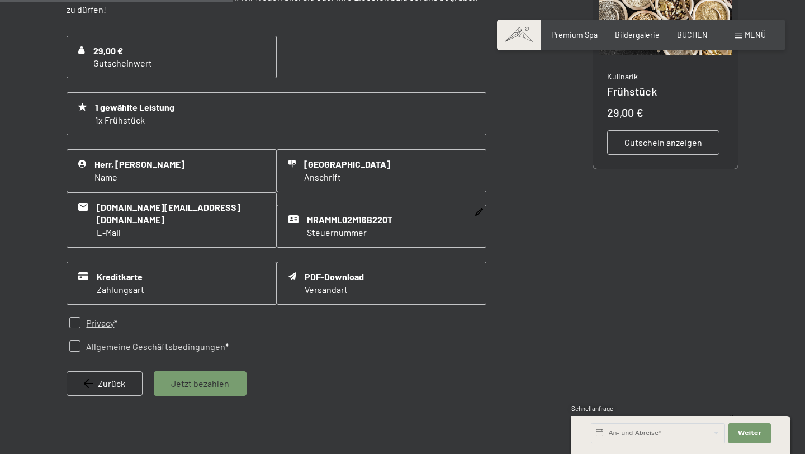
scroll to position [286, 0]
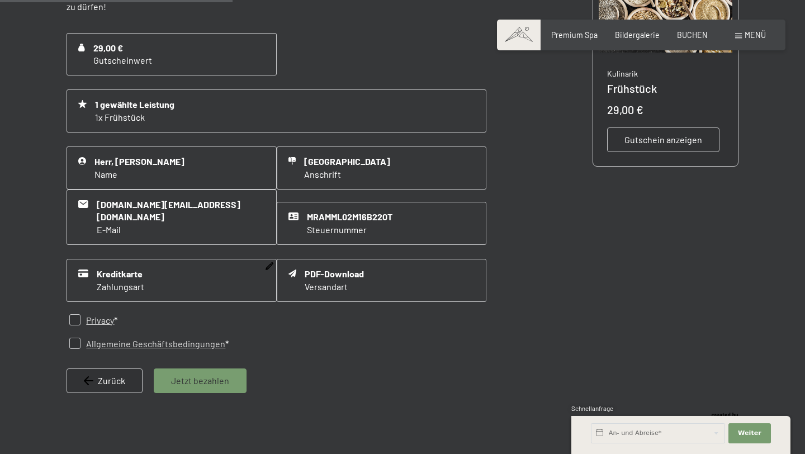
click at [181, 263] on div "Kreditkarte Zahlungsart" at bounding box center [172, 280] width 210 height 43
click at [268, 262] on icon at bounding box center [270, 266] width 8 height 8
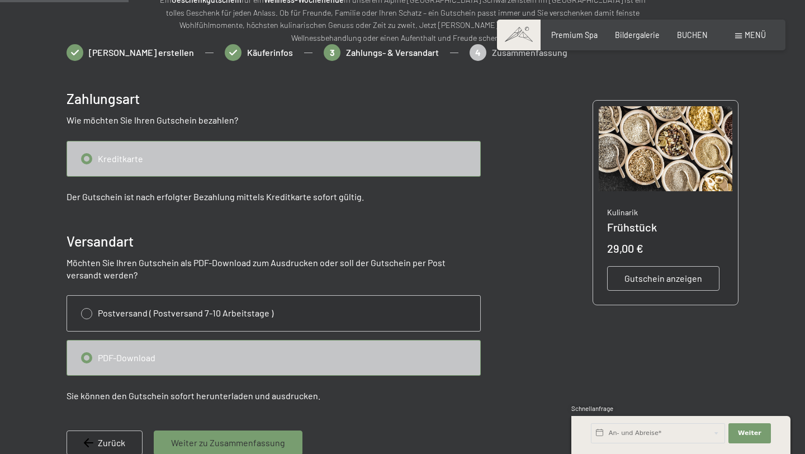
scroll to position [136, 0]
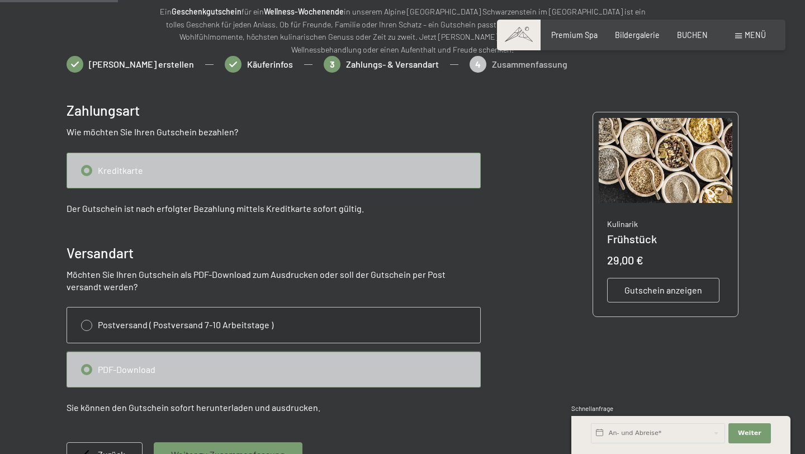
click at [206, 377] on input "radio" at bounding box center [273, 369] width 413 height 35
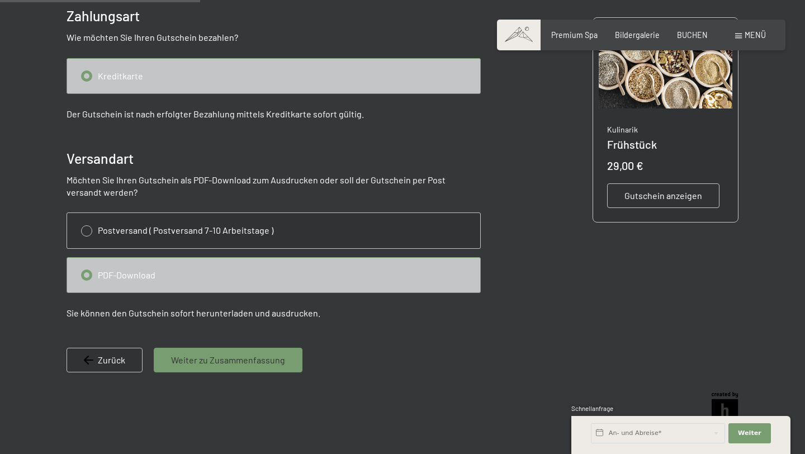
click at [210, 362] on span "Weiter zu Zusammenfassung" at bounding box center [228, 360] width 114 height 12
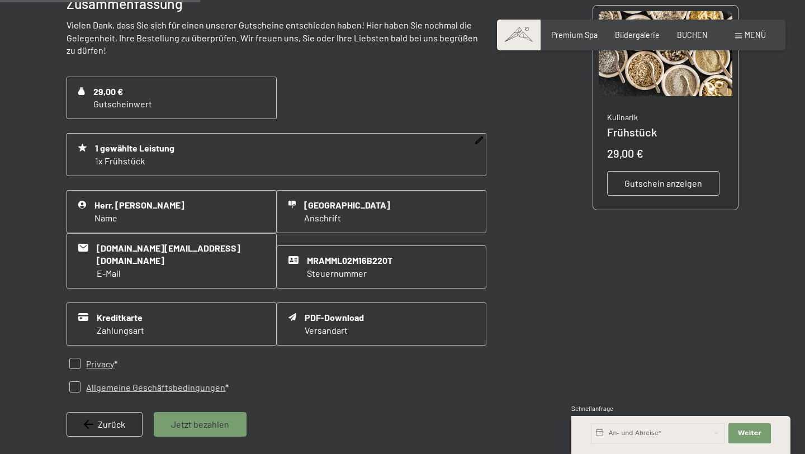
scroll to position [246, 0]
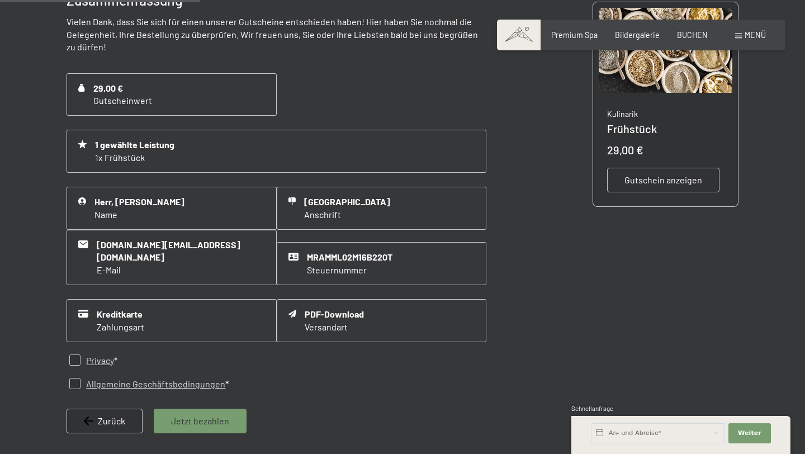
click at [74, 355] on input "checkbox" at bounding box center [74, 360] width 11 height 11
checkbox input "true"
click at [75, 378] on input "checkbox" at bounding box center [74, 383] width 11 height 11
checkbox input "true"
click at [190, 415] on span "Jetzt bezahlen" at bounding box center [200, 421] width 58 height 12
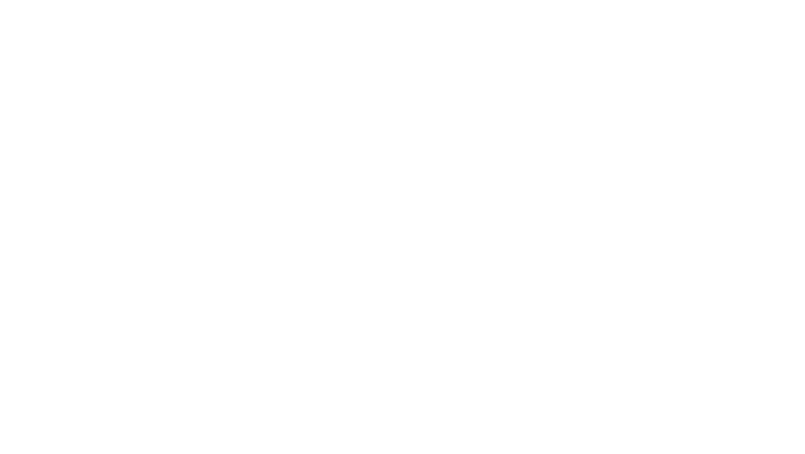
scroll to position [0, 0]
